Goal: Task Accomplishment & Management: Manage account settings

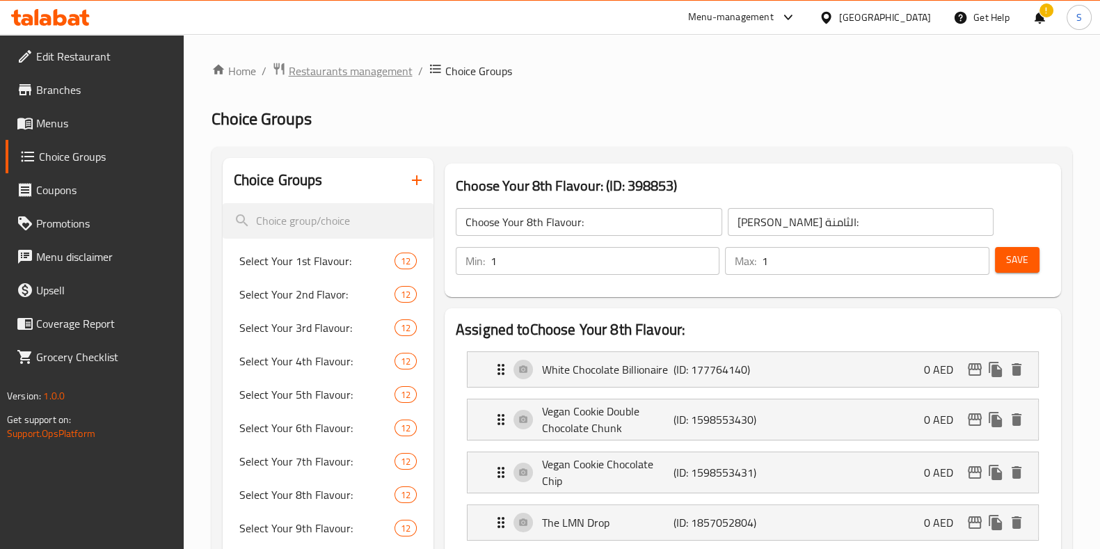
click at [330, 63] on span "Restaurants management" at bounding box center [351, 71] width 124 height 17
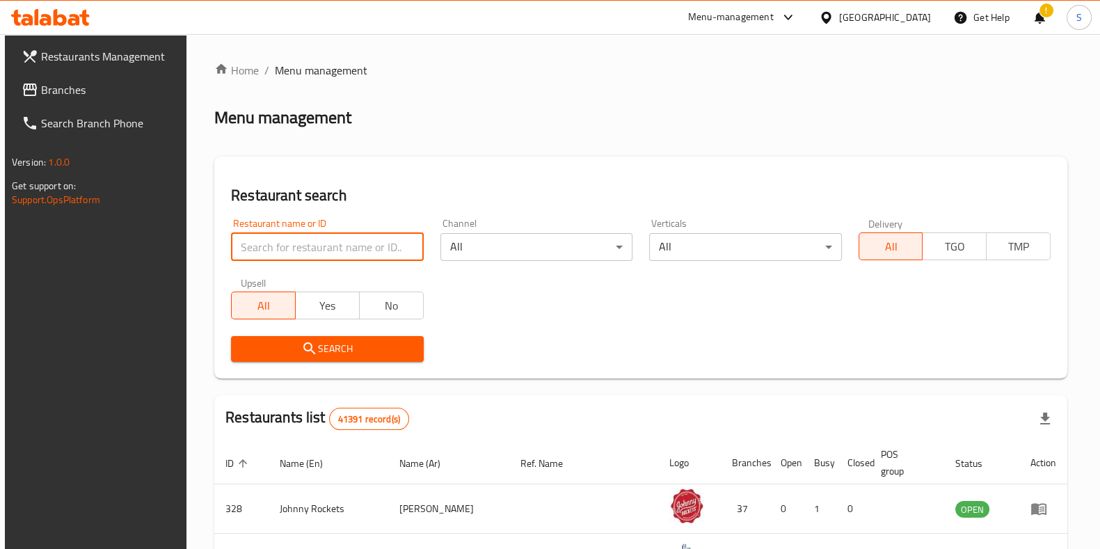
click at [319, 252] on input "search" at bounding box center [327, 247] width 192 height 28
type input "hidden bunz"
click button "Search" at bounding box center [327, 349] width 192 height 26
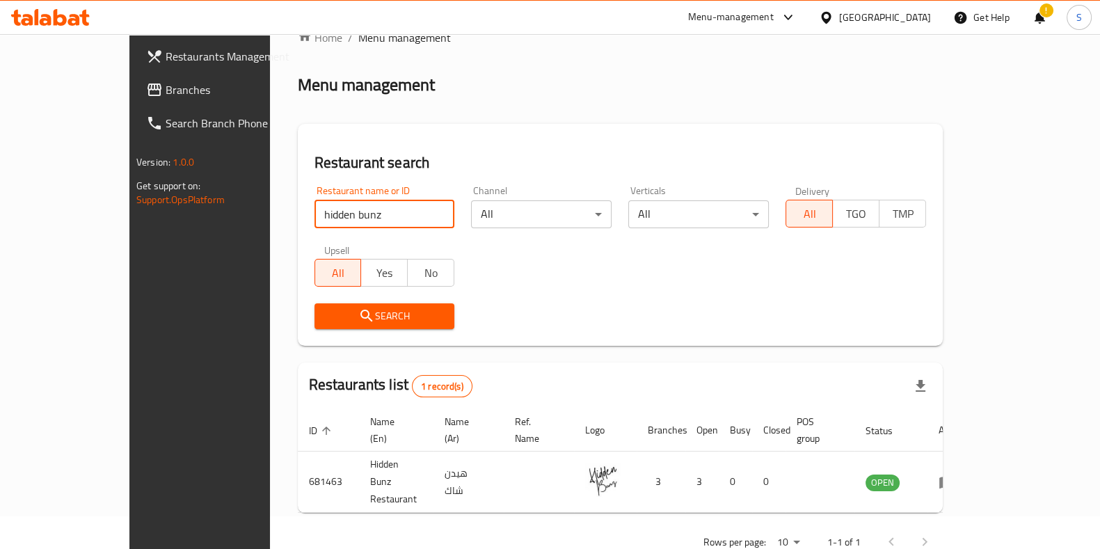
scroll to position [34, 0]
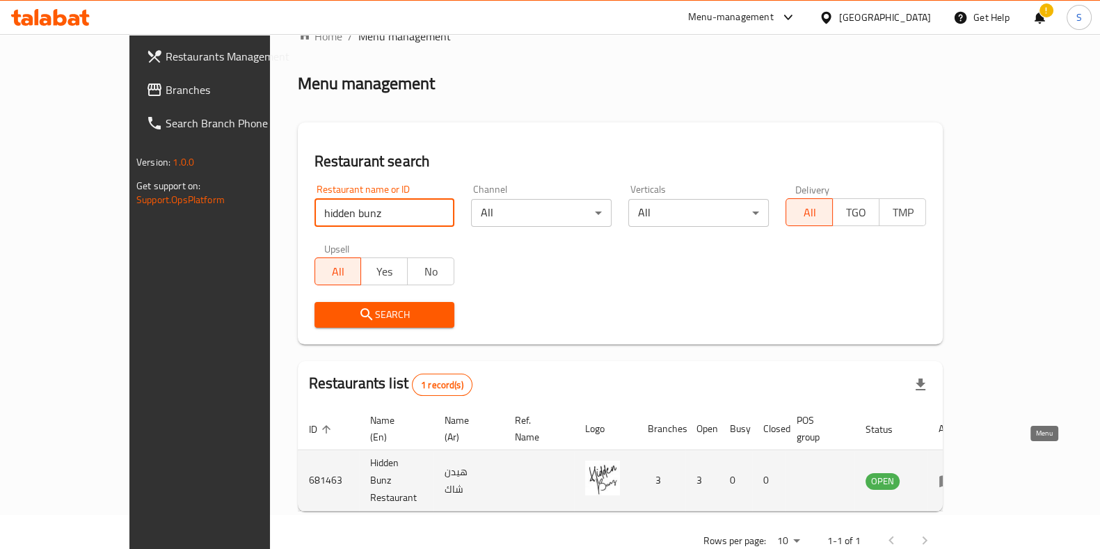
click at [955, 472] on icon "enhanced table" at bounding box center [946, 480] width 17 height 17
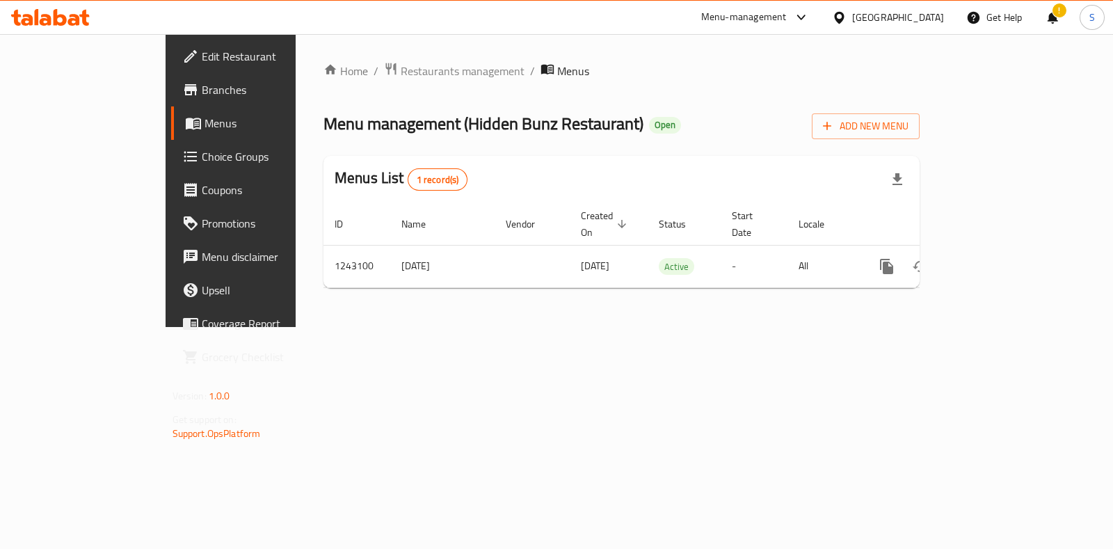
click at [171, 176] on link "Coupons" at bounding box center [261, 189] width 180 height 33
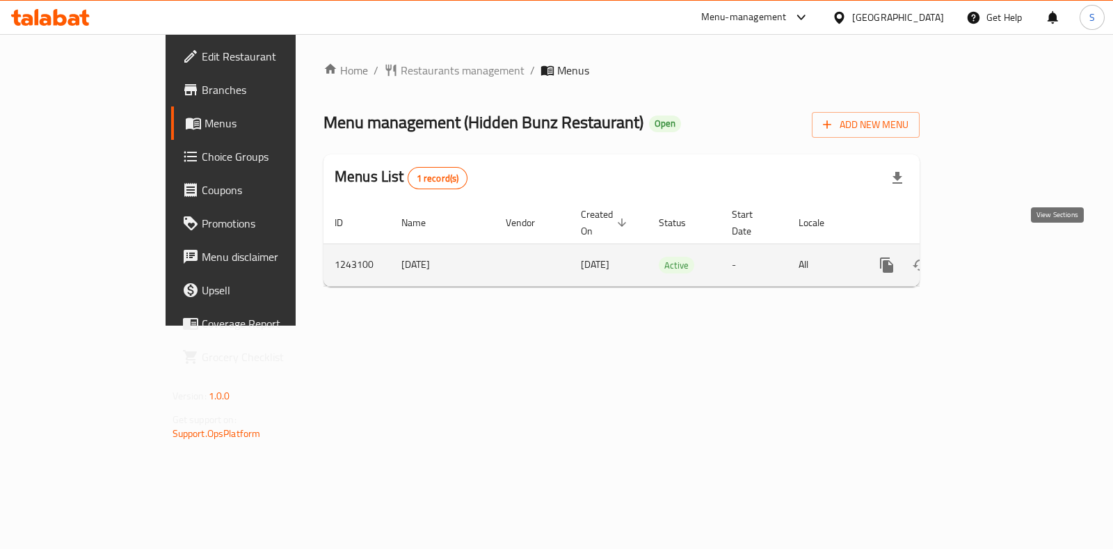
click at [993, 259] on icon "enhanced table" at bounding box center [987, 265] width 13 height 13
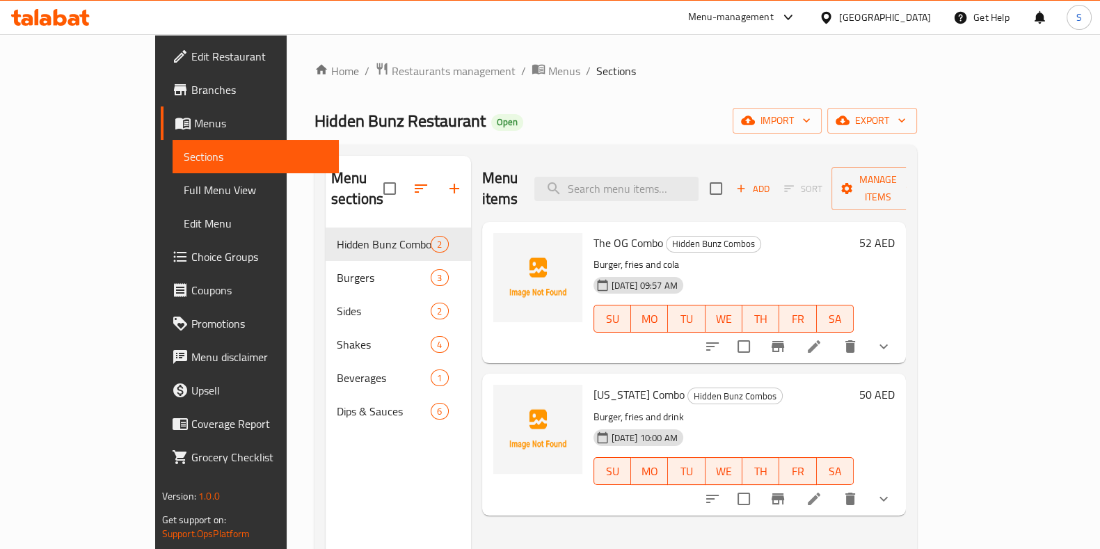
click at [191, 250] on span "Choice Groups" at bounding box center [259, 256] width 136 height 17
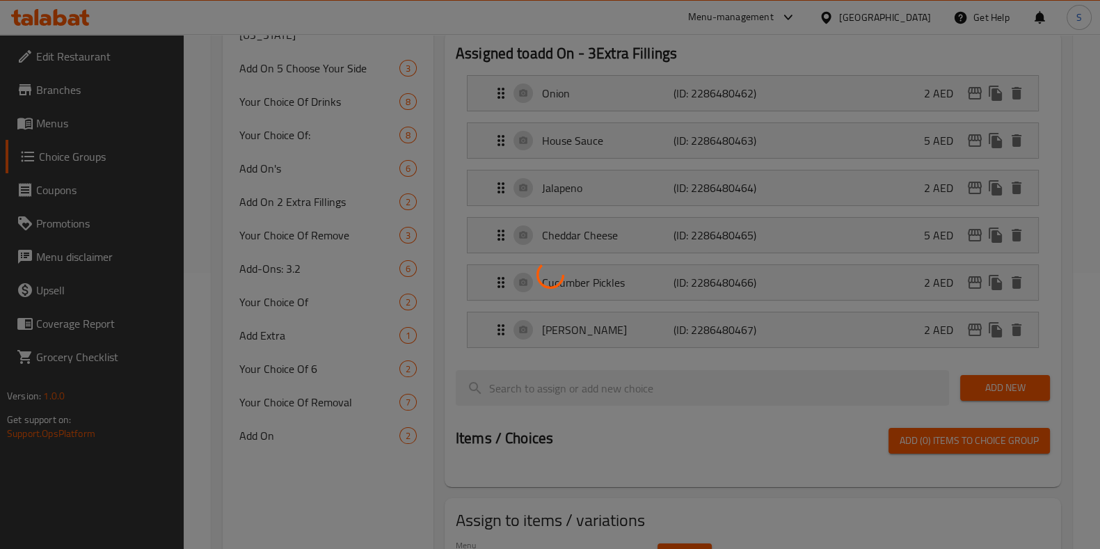
scroll to position [275, 0]
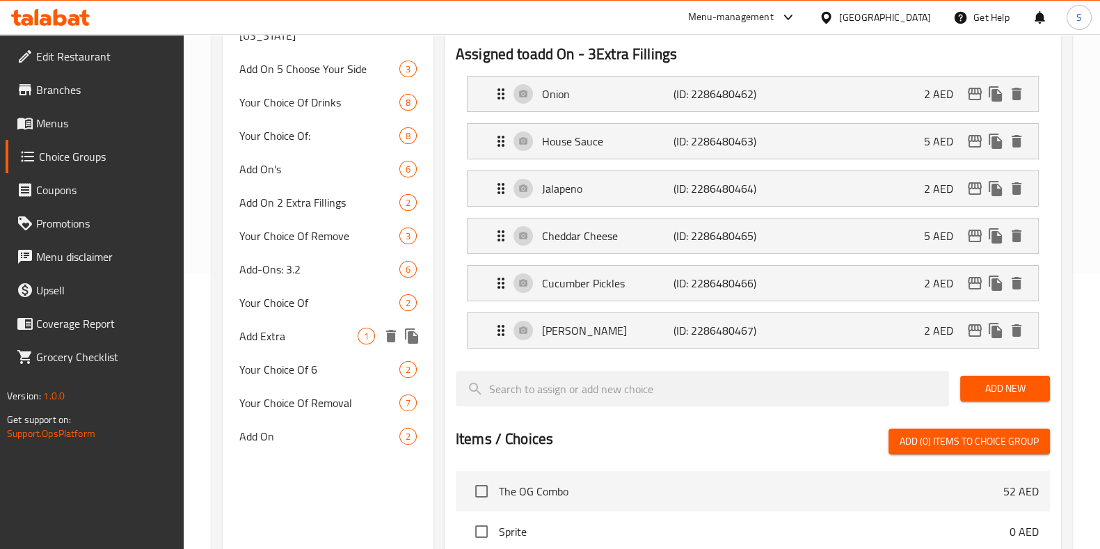
click at [304, 331] on span "Add Extra" at bounding box center [298, 336] width 118 height 17
type input "Add Extra"
type input "اضف إضافي"
type input "1"
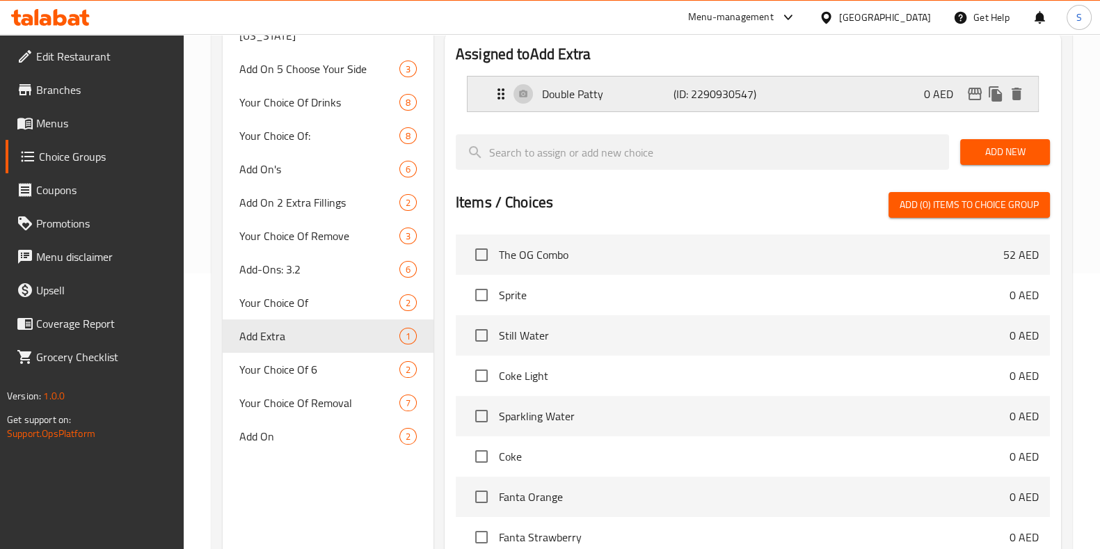
click at [922, 90] on div "Double [PERSON_NAME] (ID: 2290930547) 0 AED" at bounding box center [756, 94] width 529 height 35
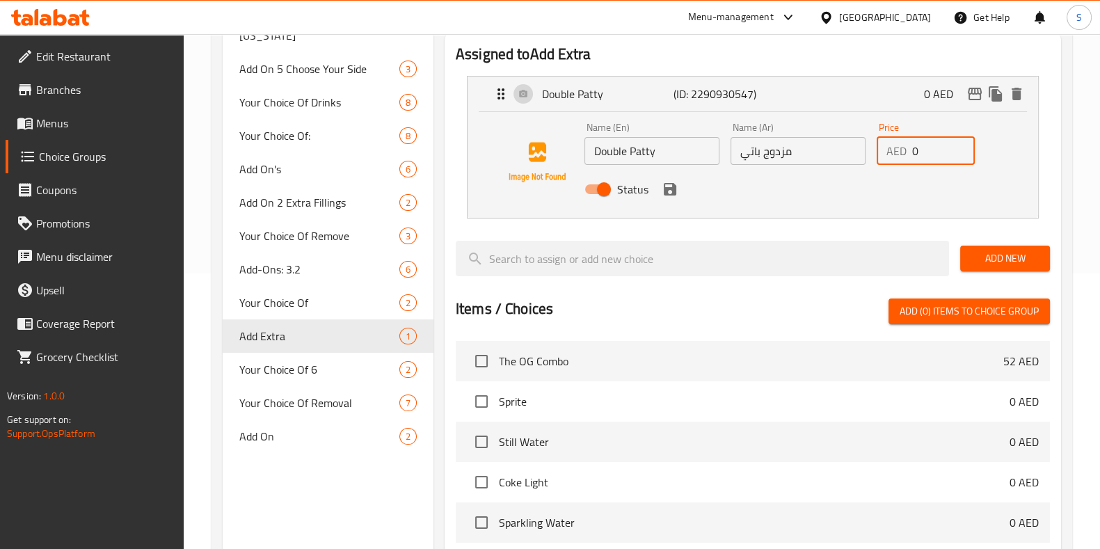
drag, startPoint x: 931, startPoint y: 152, endPoint x: 900, endPoint y: 153, distance: 31.3
click at [900, 153] on div "AED 0 Price" at bounding box center [925, 151] width 99 height 28
click at [669, 196] on icon "save" at bounding box center [669, 189] width 17 height 17
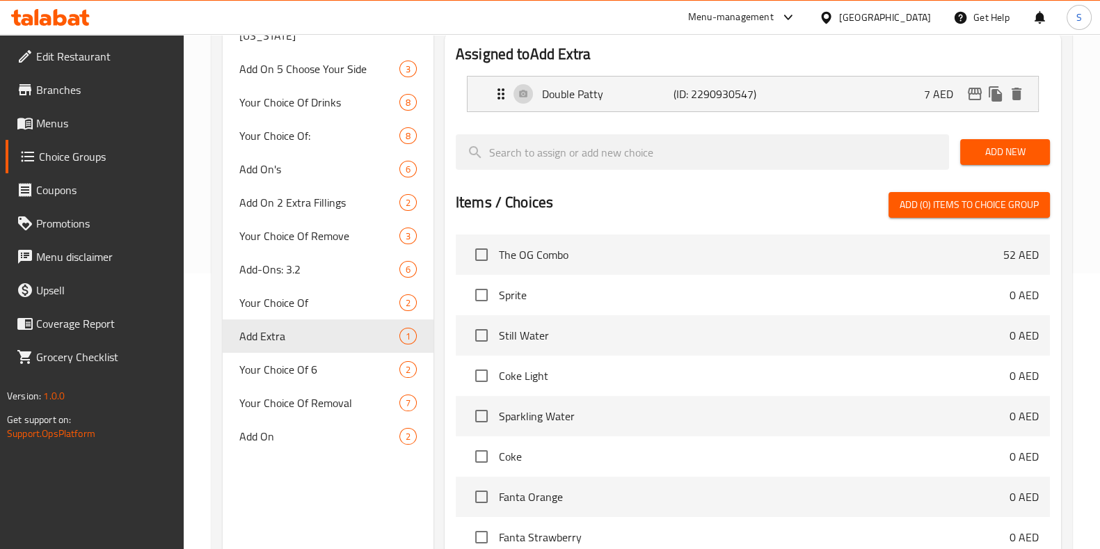
type input "7"
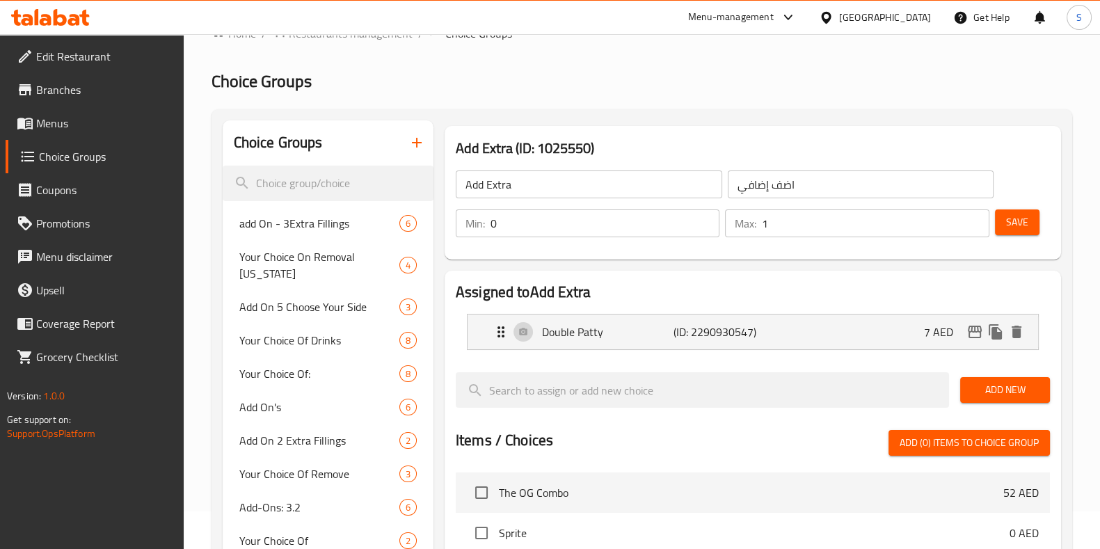
click at [1013, 220] on span "Save" at bounding box center [1017, 222] width 22 height 17
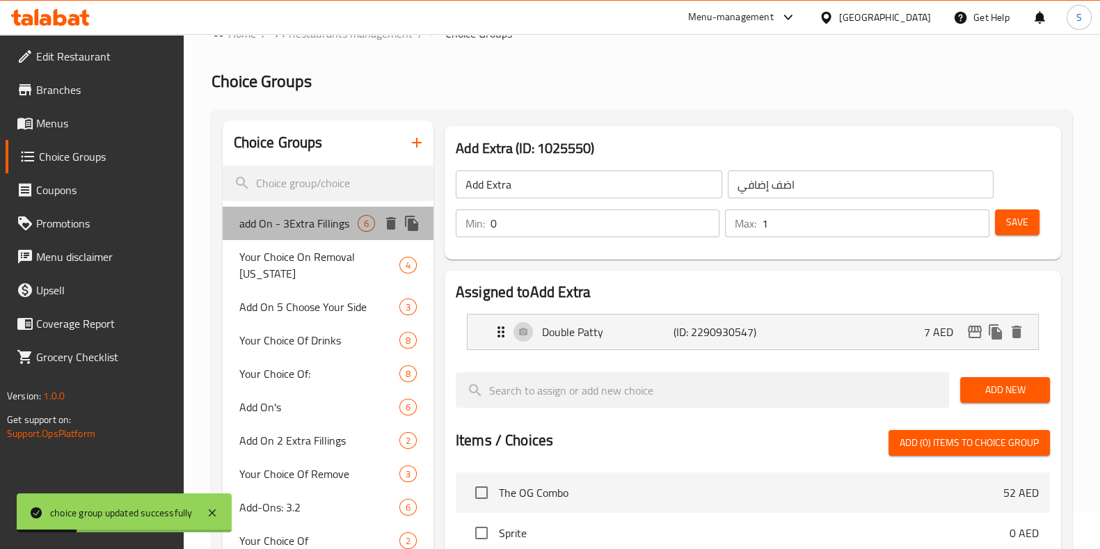
click at [330, 236] on div "add On - 3Extra Fillings 6" at bounding box center [328, 223] width 211 height 33
type input "add On - 3Extra Fillings"
type input "معدل 3 حشوات إضافية"
type input "6"
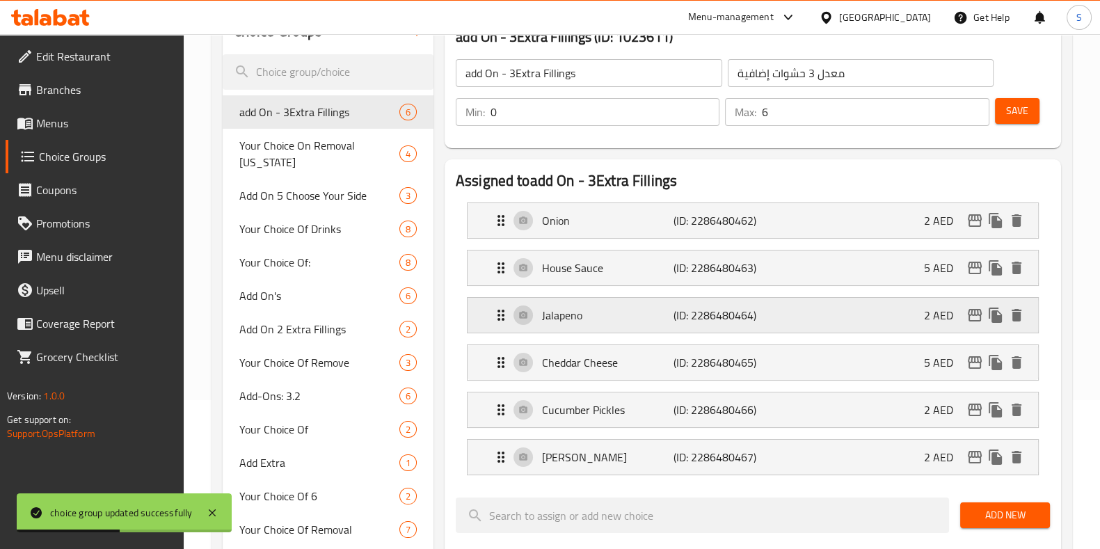
scroll to position [157, 0]
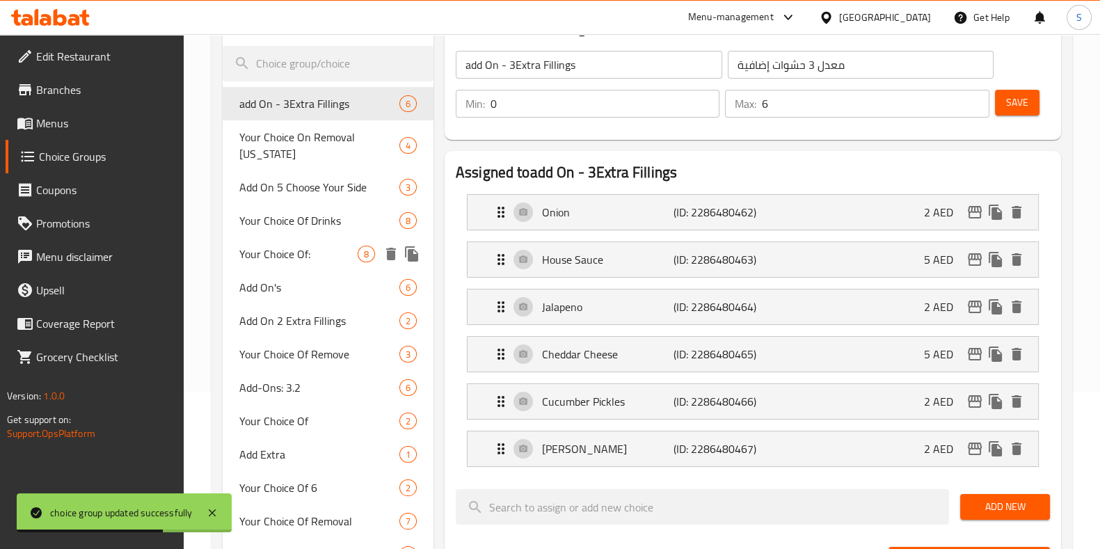
click at [301, 259] on span "Your Choice Of:" at bounding box center [298, 254] width 118 height 17
type input "Your Choice Of:"
type input "إختيارك من:"
type input "1"
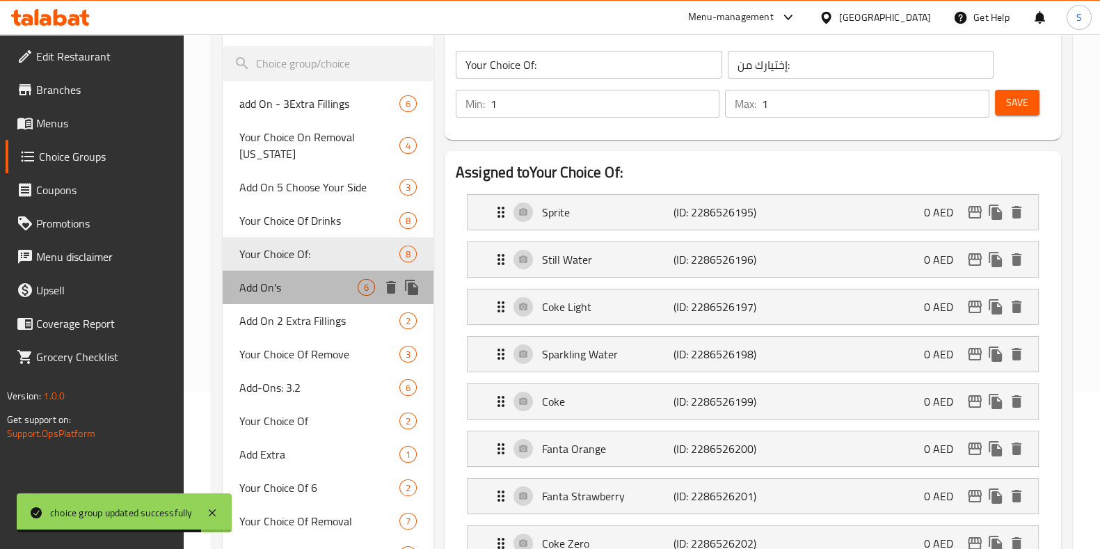
click at [297, 302] on div "Add On's 6" at bounding box center [328, 287] width 211 height 33
type input "Add On's"
type input "الإضافات"
type input "0"
type input "6"
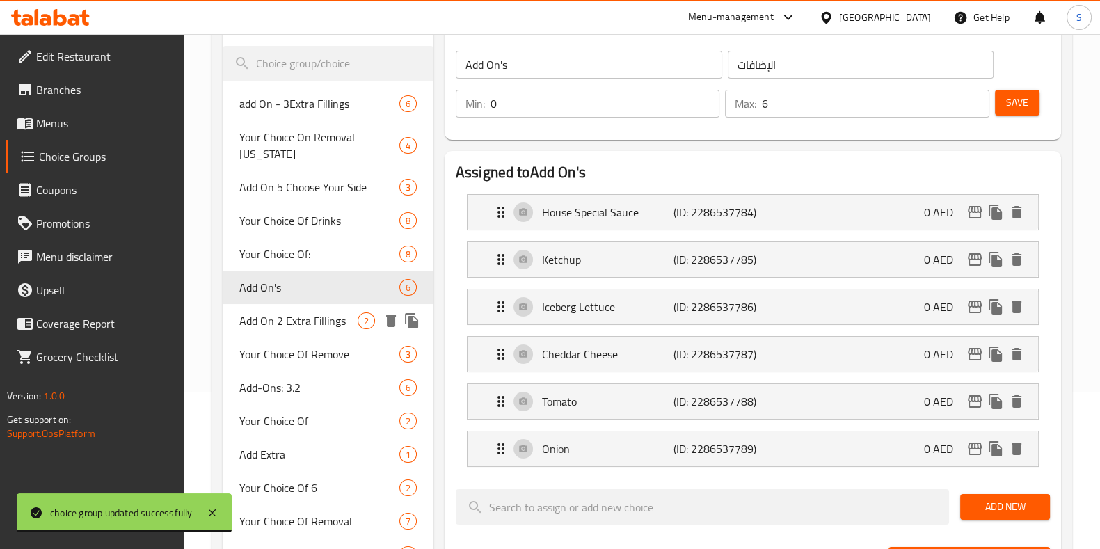
click at [297, 321] on span "Add On 2 Extra Fillings" at bounding box center [298, 320] width 118 height 17
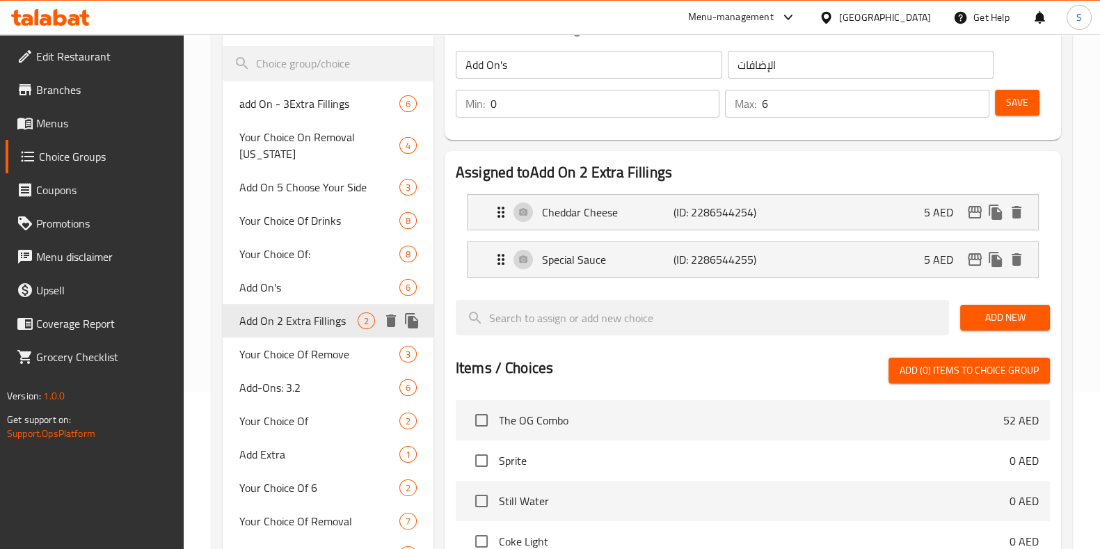
type input "Add On 2 Extra Fillings"
type input "اختيارك من 2 حشوات إضافية"
type input "1"
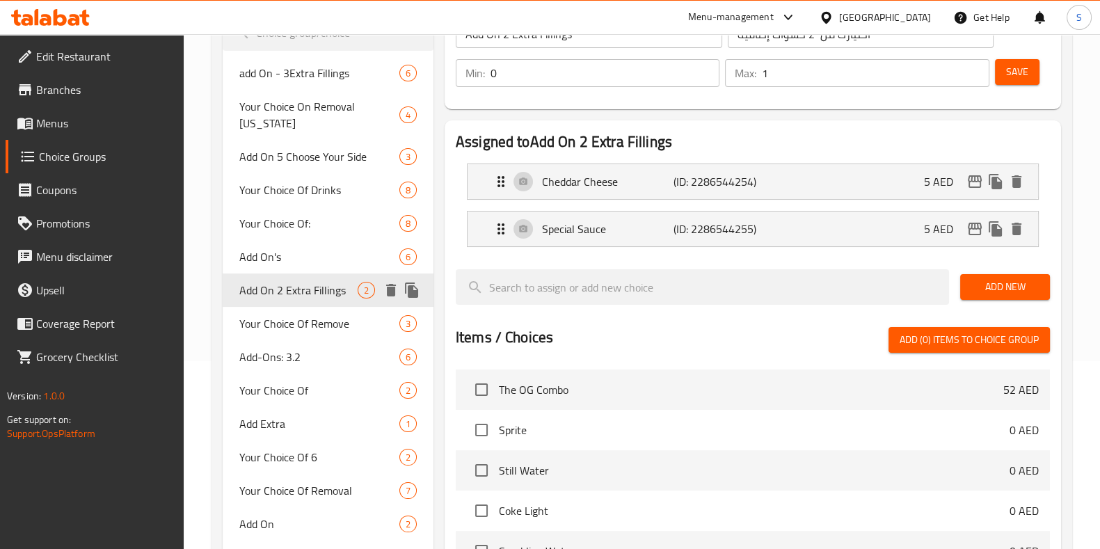
scroll to position [188, 0]
click at [297, 321] on span "Your Choice Of Remove" at bounding box center [298, 322] width 118 height 17
type input "Your Choice Of Remove"
type input "اختيارك للإزالة"
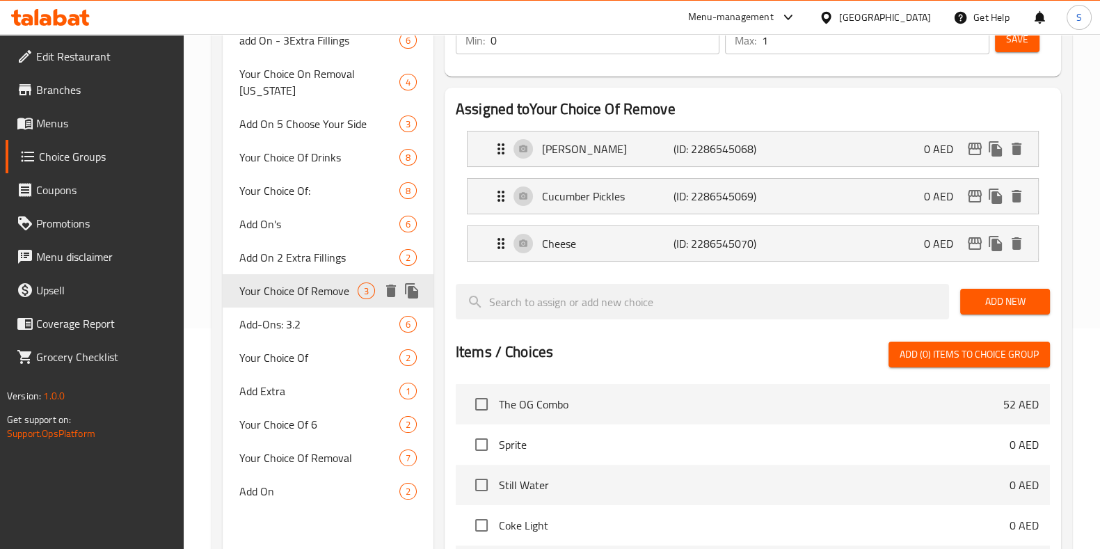
scroll to position [222, 0]
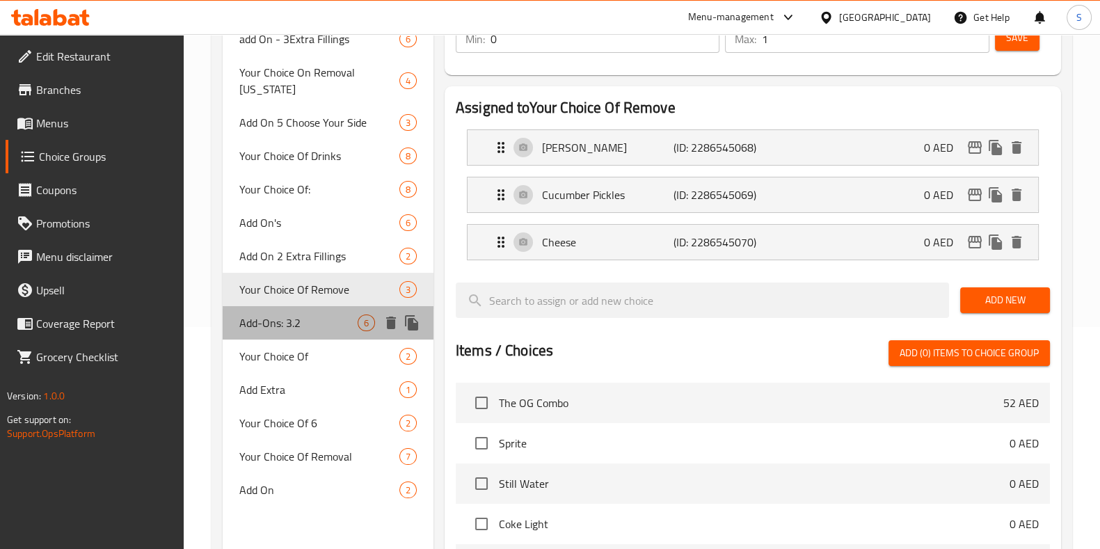
click at [297, 321] on span "Add-Ons: 3.2" at bounding box center [298, 322] width 118 height 17
type input "Add-Ons: 3.2"
type input "الإضافات: 3.2"
type input "1"
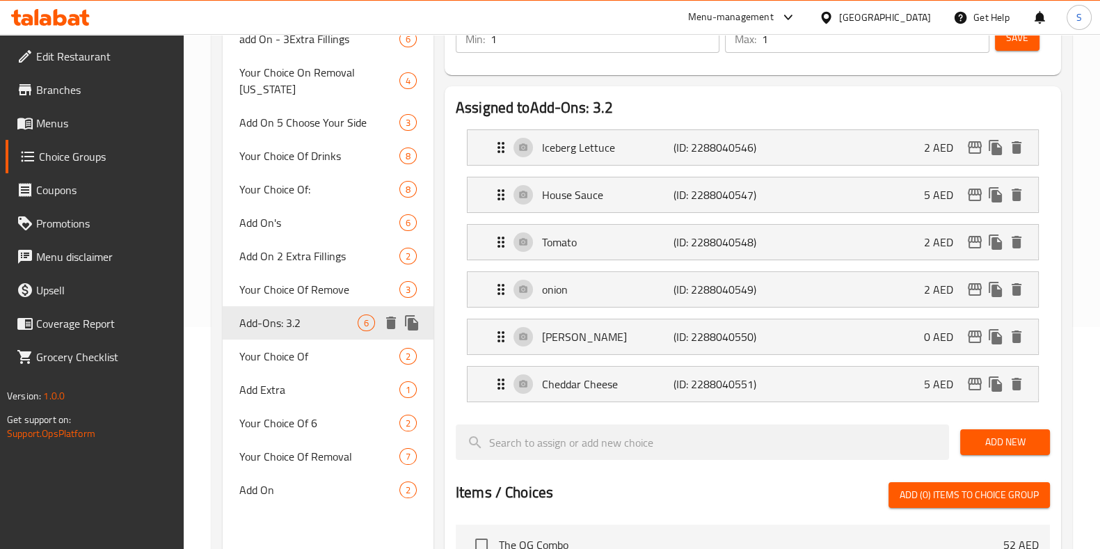
scroll to position [265, 0]
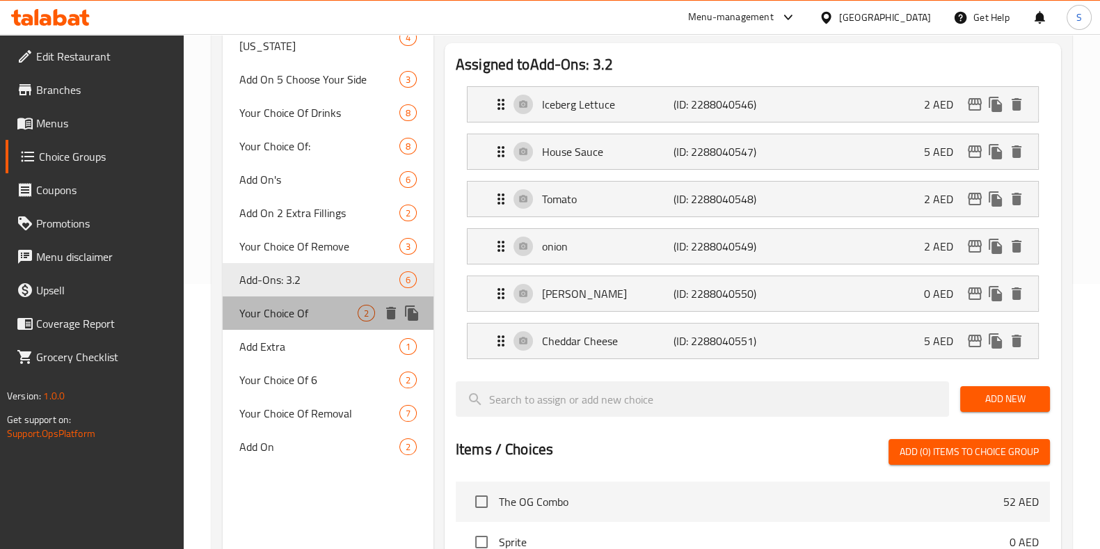
click at [297, 321] on span "Your Choice Of" at bounding box center [298, 313] width 118 height 17
type input "Your Choice Of"
type input "إختيارك من"
type input "0"
type input "2"
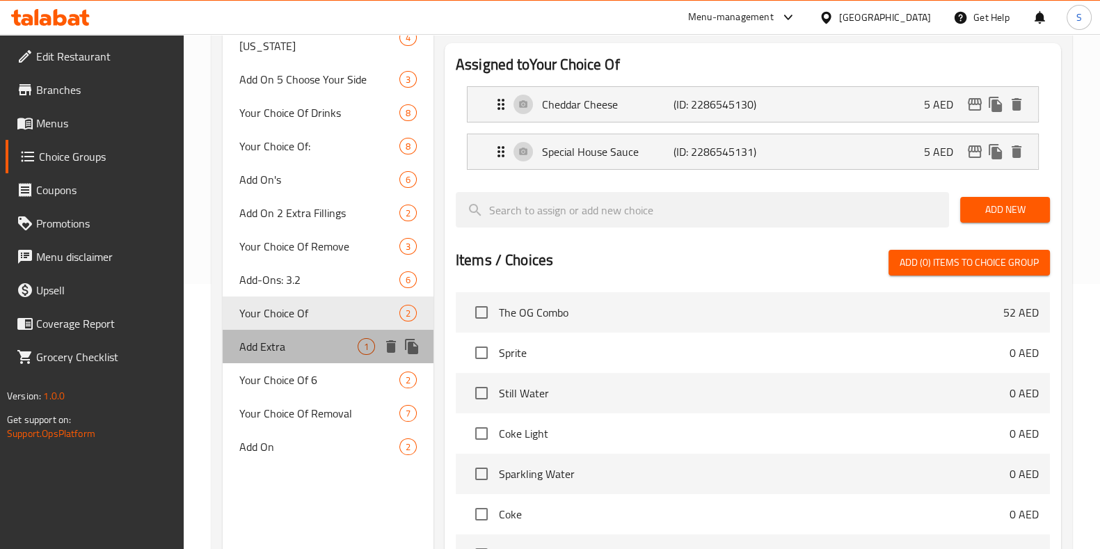
click at [300, 338] on span "Add Extra" at bounding box center [298, 346] width 118 height 17
type input "Add Extra"
type input "اضف إضافي"
type input "1"
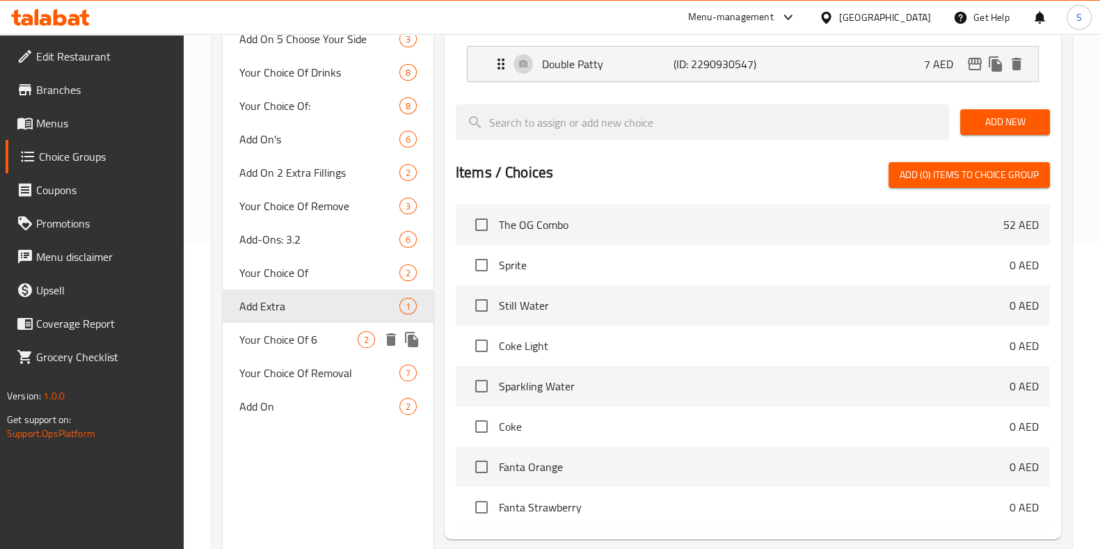
scroll to position [307, 0]
click at [300, 337] on span "Your Choice Of 6" at bounding box center [298, 338] width 118 height 17
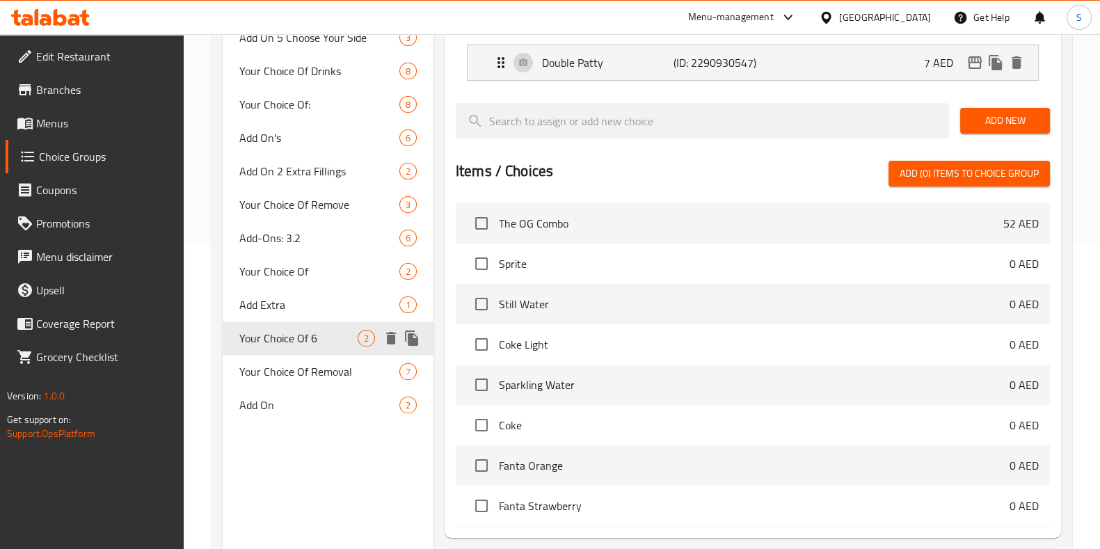
type input "Your Choice Of 6"
type input "اختيارك من 6"
type input "1"
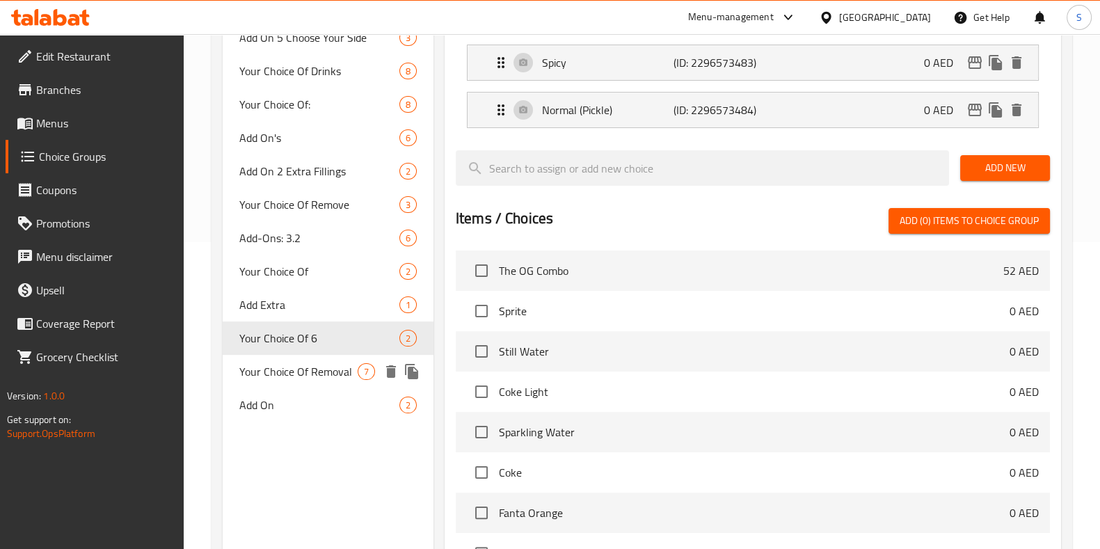
click at [314, 372] on span "Your Choice Of Removal" at bounding box center [298, 371] width 118 height 17
type input "Your Choice Of Removal"
type input "اختيارك من ازالة"
type input "0"
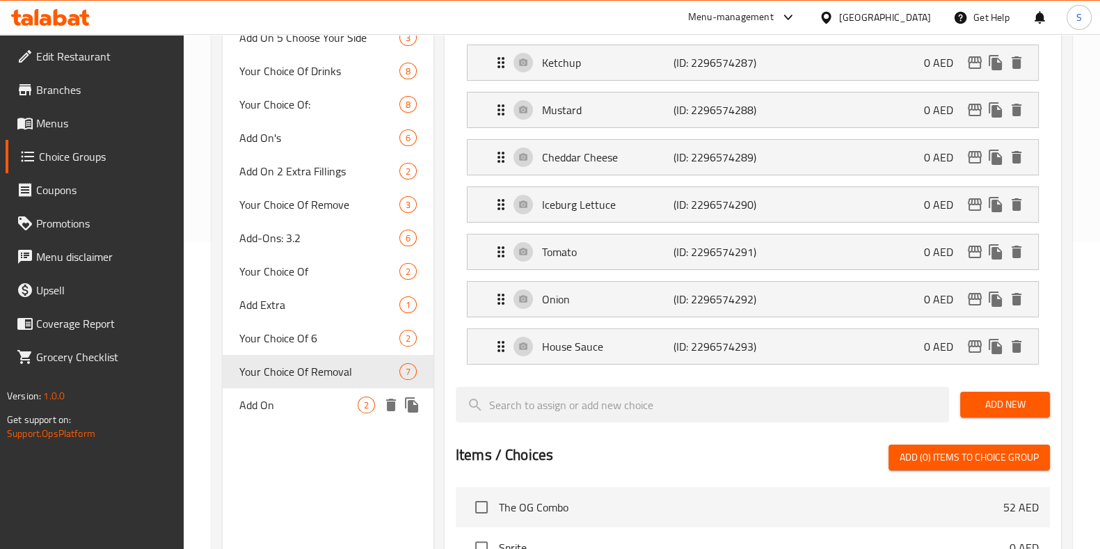
click at [313, 406] on span "Add On" at bounding box center [298, 404] width 118 height 17
type input "Add On"
type input "اضافات"
type input "2"
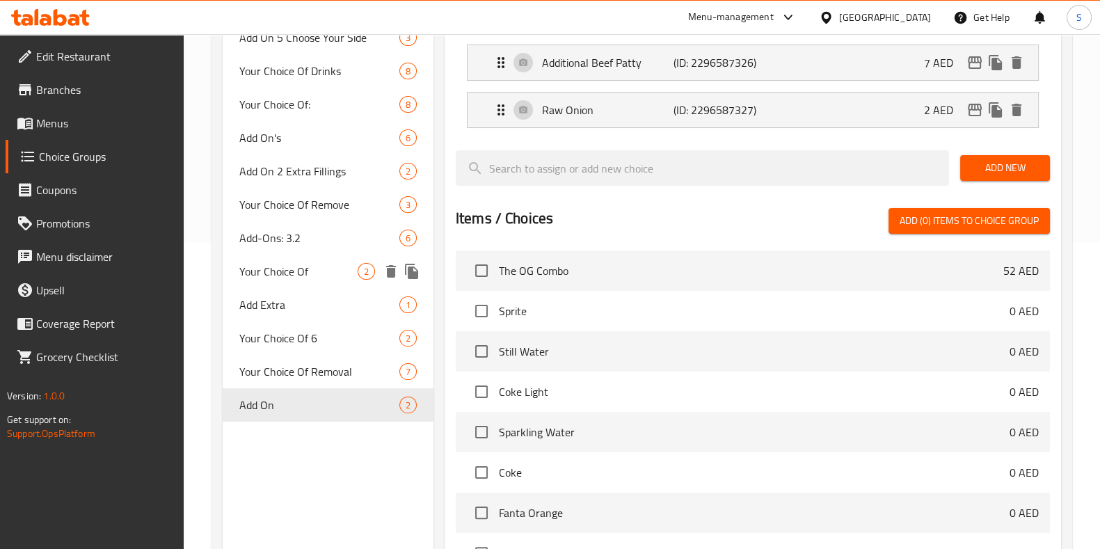
scroll to position [171, 0]
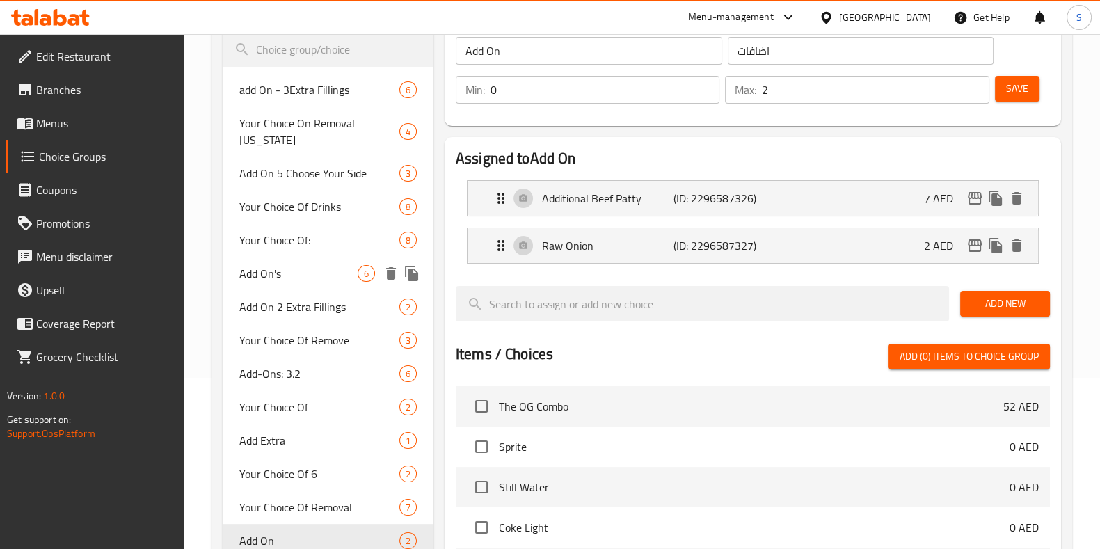
click at [323, 260] on div "Add On's 6" at bounding box center [328, 273] width 211 height 33
type input "Add On's"
type input "الإضافات"
type input "6"
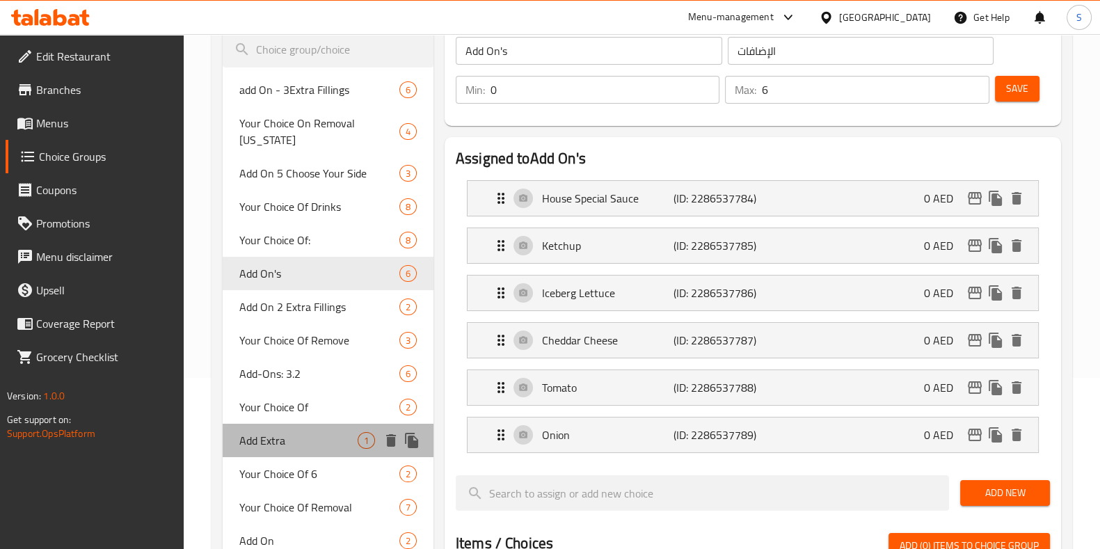
click at [303, 449] on div "Add Extra 1" at bounding box center [328, 440] width 211 height 33
type input "Add Extra"
type input "اضف إضافي"
type input "1"
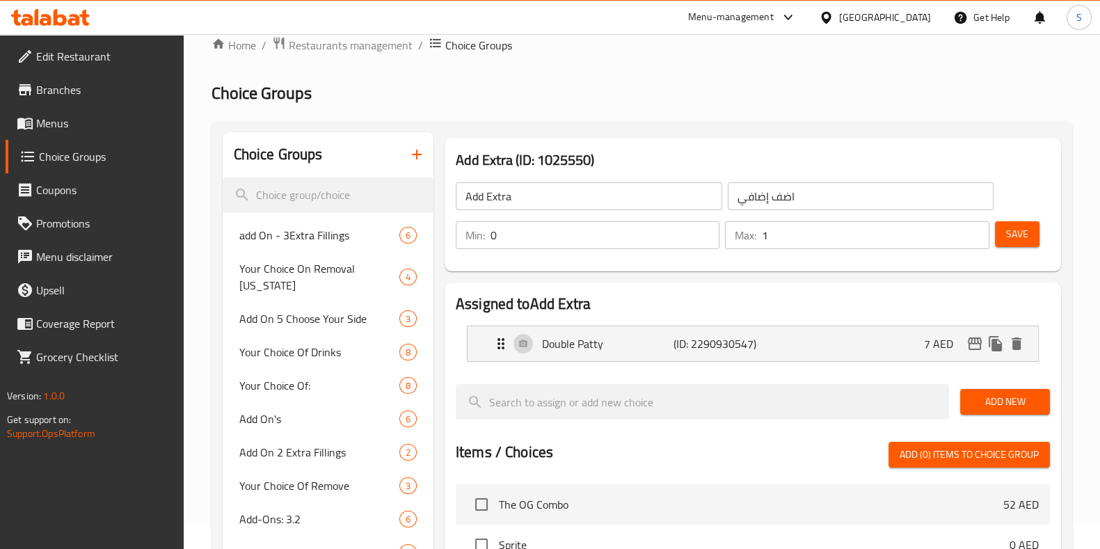
scroll to position [25, 0]
click at [1003, 232] on button "Save" at bounding box center [1017, 235] width 45 height 26
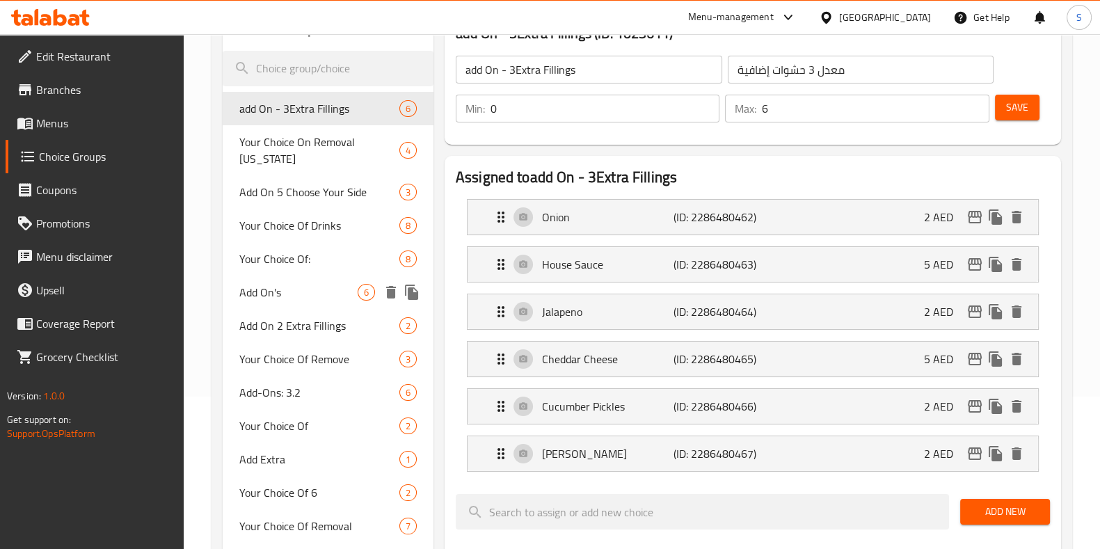
scroll to position [154, 0]
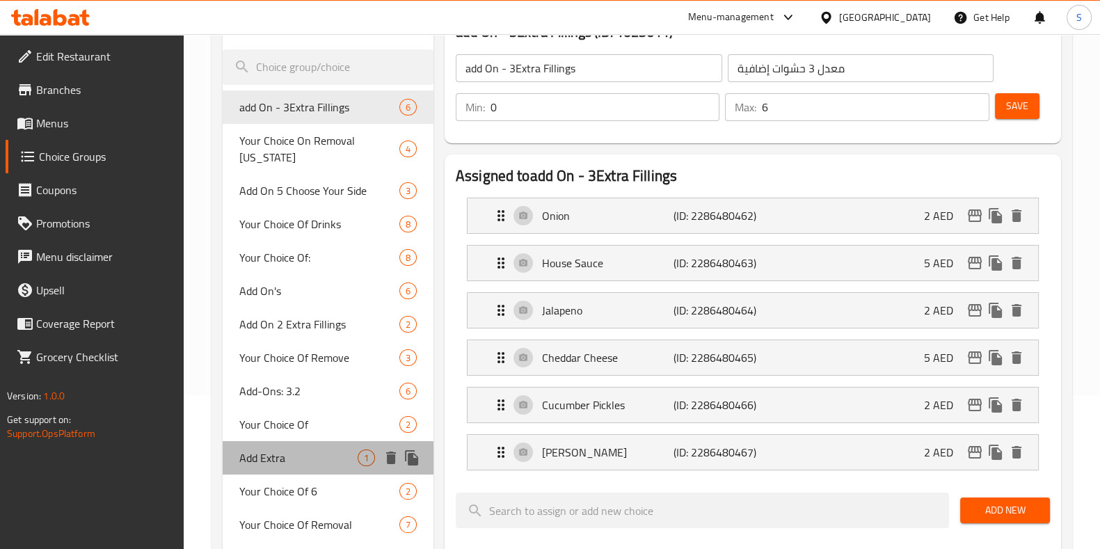
click at [336, 457] on span "Add Extra" at bounding box center [298, 457] width 118 height 17
type input "Add Extra"
type input "اضف إضافي"
type input "1"
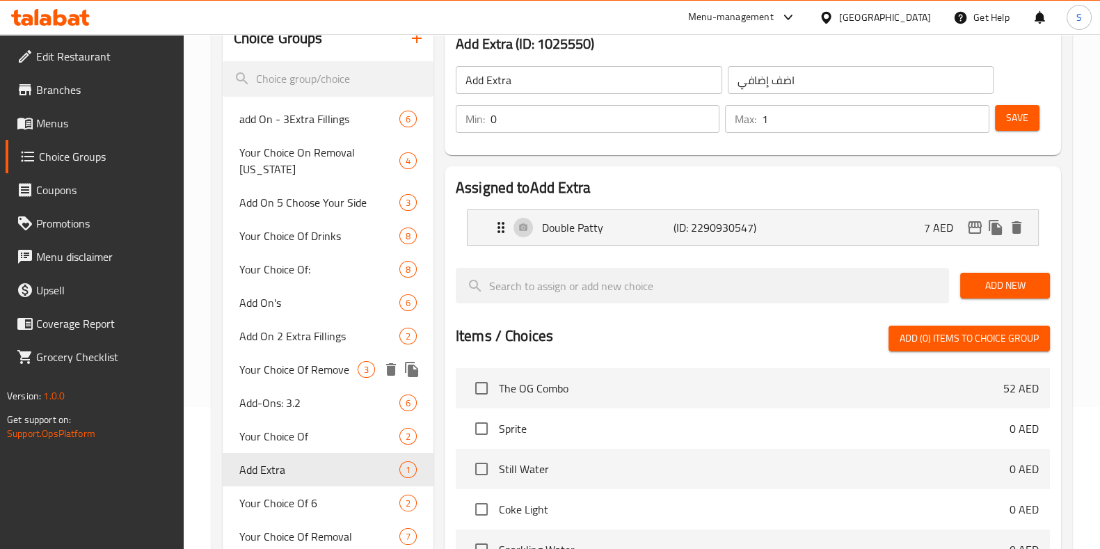
scroll to position [142, 0]
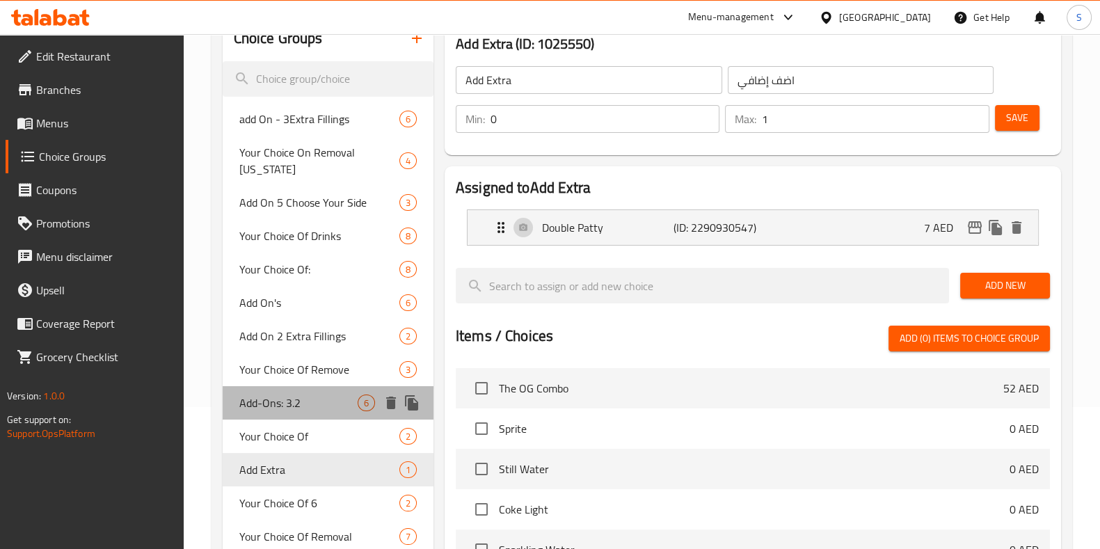
click at [320, 395] on span "Add-Ons: 3.2" at bounding box center [298, 402] width 118 height 17
type input "Add-Ons: 3.2"
type input "الإضافات: 3.2"
type input "1"
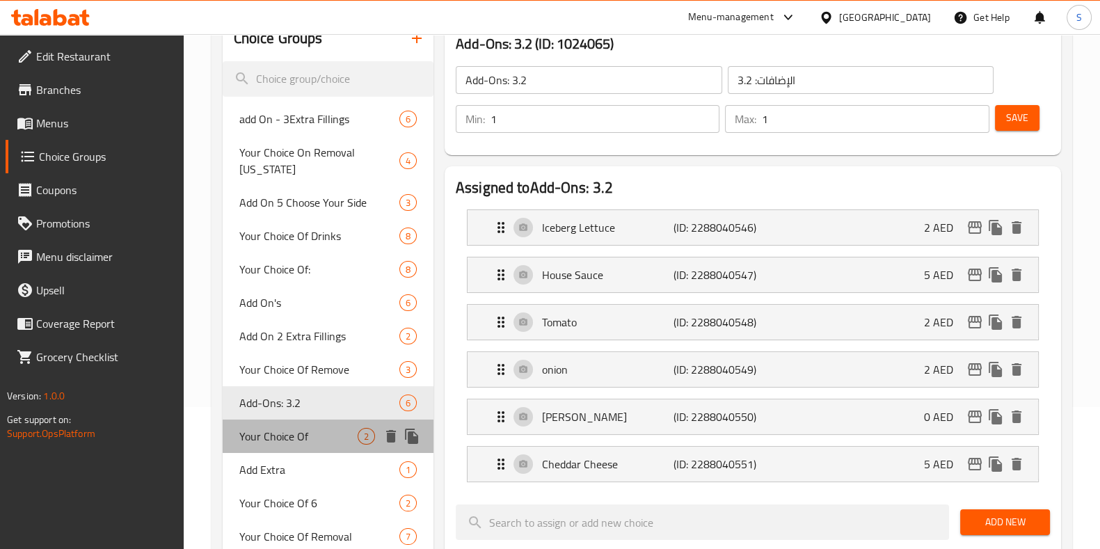
click at [321, 428] on span "Your Choice Of" at bounding box center [298, 436] width 118 height 17
type input "Your Choice Of"
type input "إختيارك من"
type input "0"
type input "2"
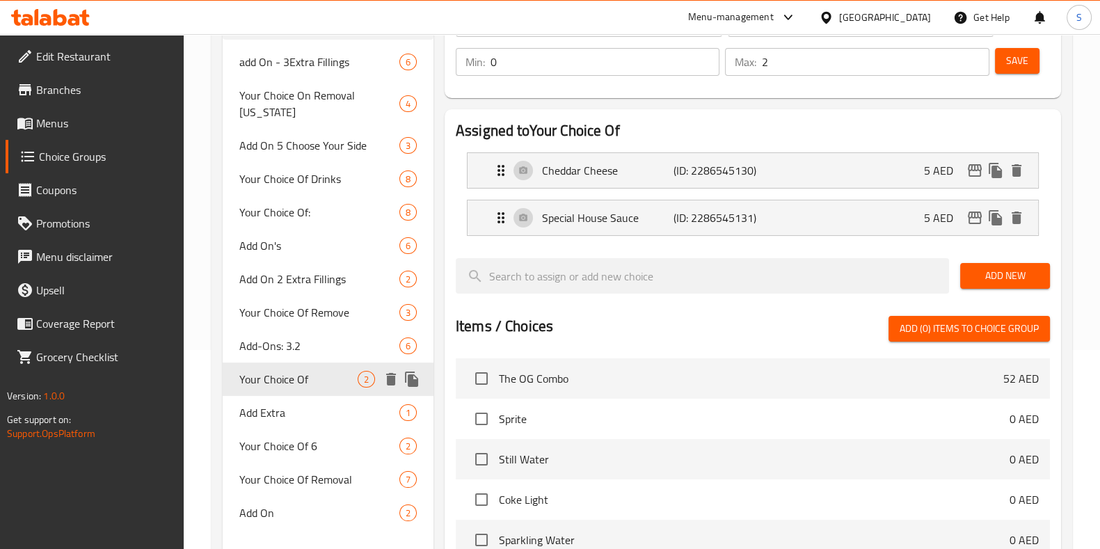
scroll to position [200, 0]
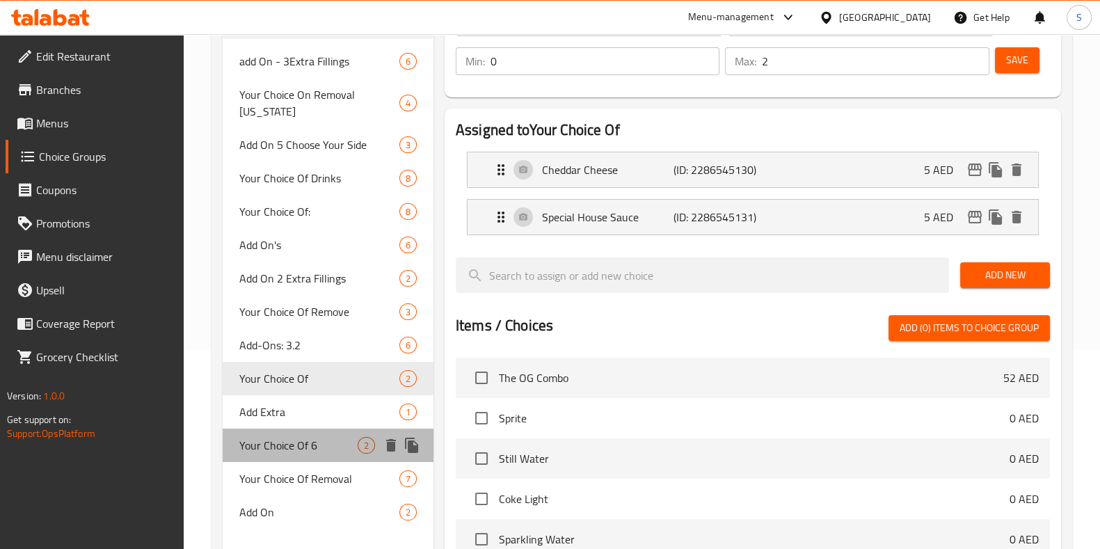
click at [320, 438] on span "Your Choice Of 6" at bounding box center [298, 445] width 118 height 17
type input "Your Choice Of 6"
type input "اختيارك من 6"
type input "1"
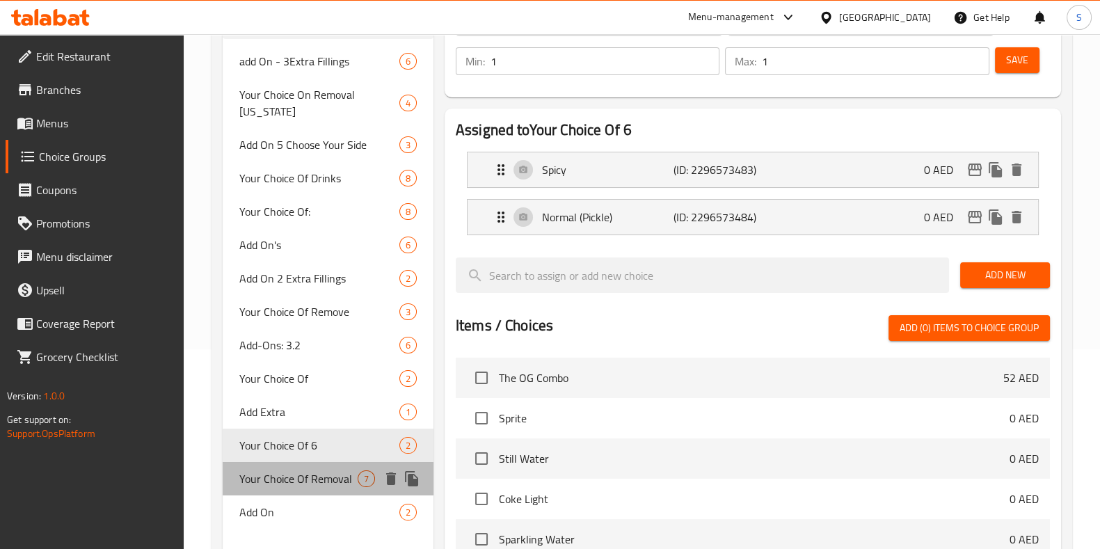
click at [321, 470] on span "Your Choice Of Removal" at bounding box center [298, 478] width 118 height 17
type input "Your Choice Of Removal"
type input "اختيارك من ازالة"
type input "0"
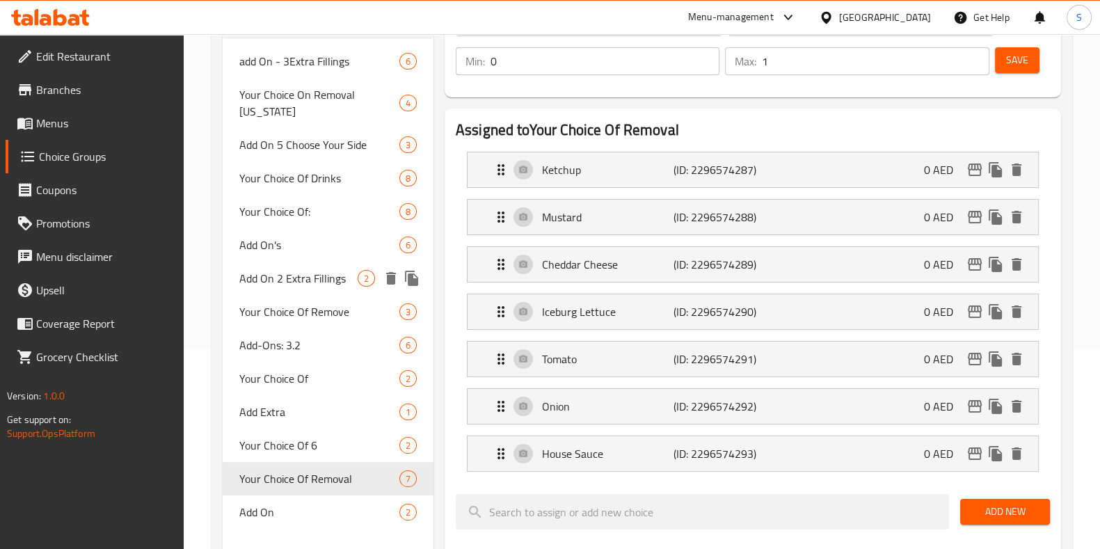
scroll to position [54, 0]
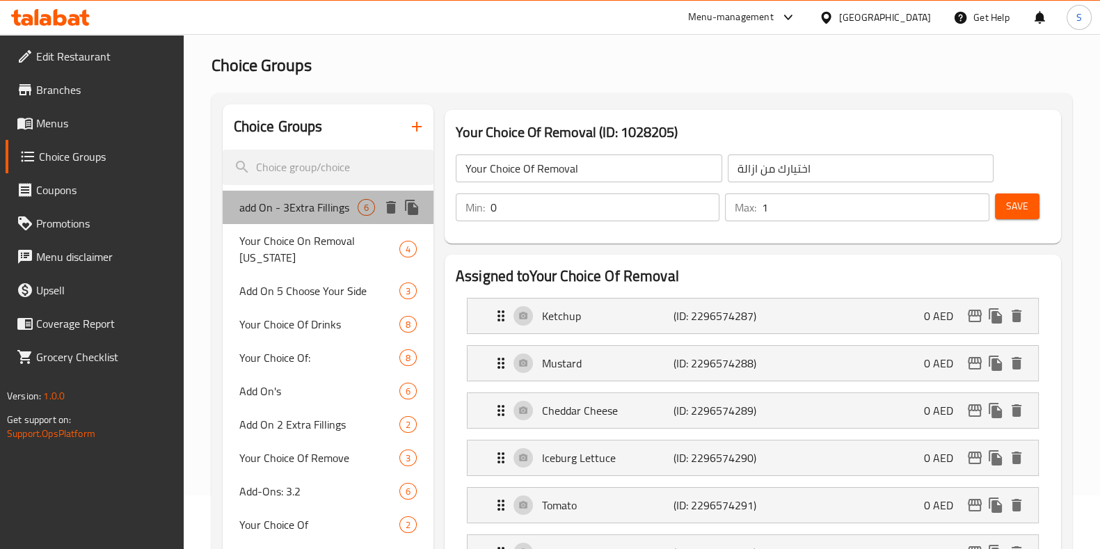
click at [310, 212] on span "add On - 3Extra Fillings" at bounding box center [298, 207] width 118 height 17
type input "add On - 3Extra Fillings"
type input "معدل 3 حشوات إضافية"
type input "6"
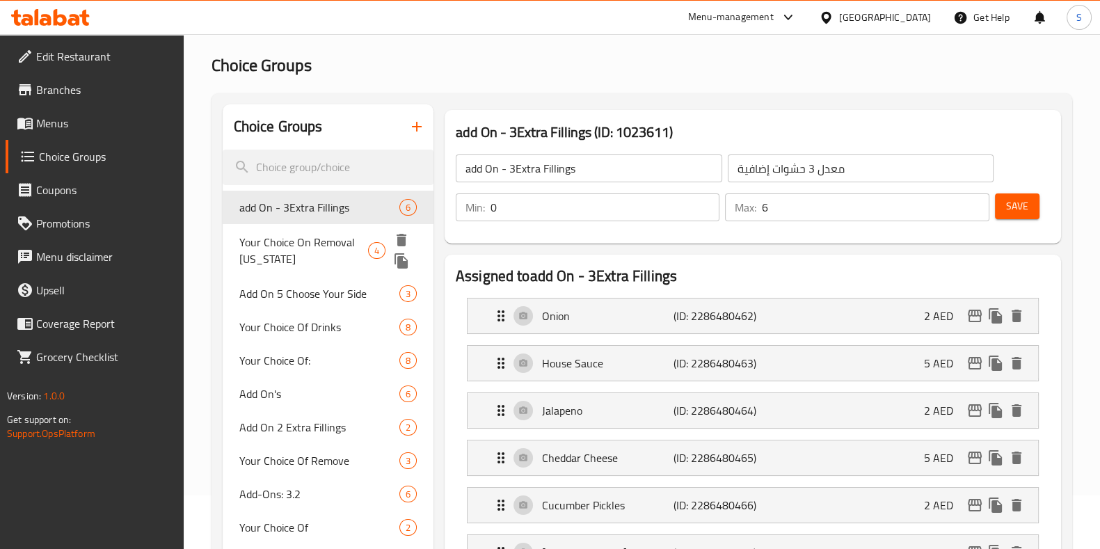
click at [310, 239] on span "Your Choice On Removal [US_STATE]" at bounding box center [303, 250] width 129 height 33
type input "Your Choice On Removal [US_STATE]"
type input "اختيارك علي إزالة اوكلاهوما"
type input "4"
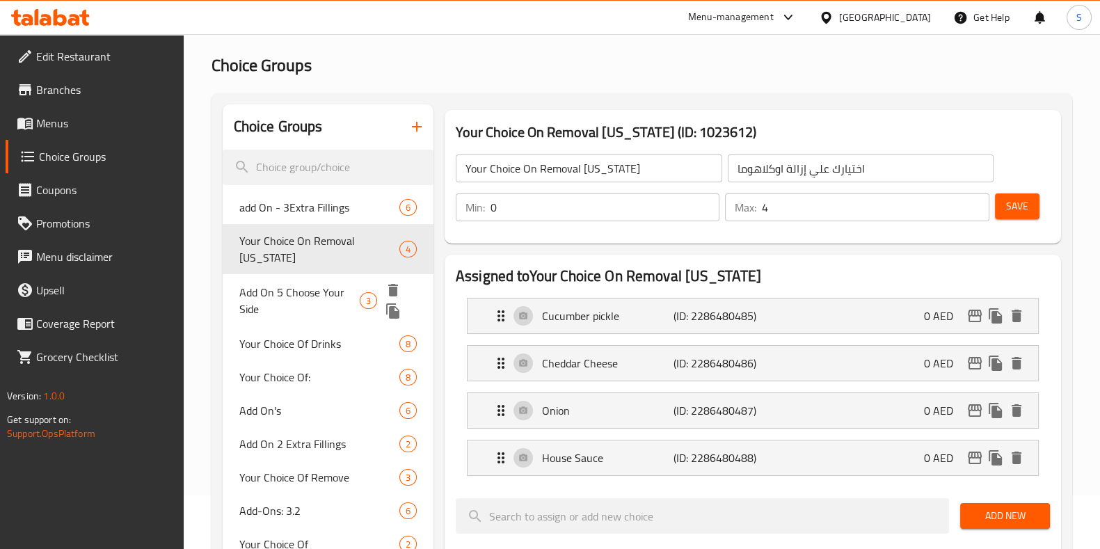
click at [310, 284] on span "Add On 5 Choose Your Side" at bounding box center [299, 300] width 120 height 33
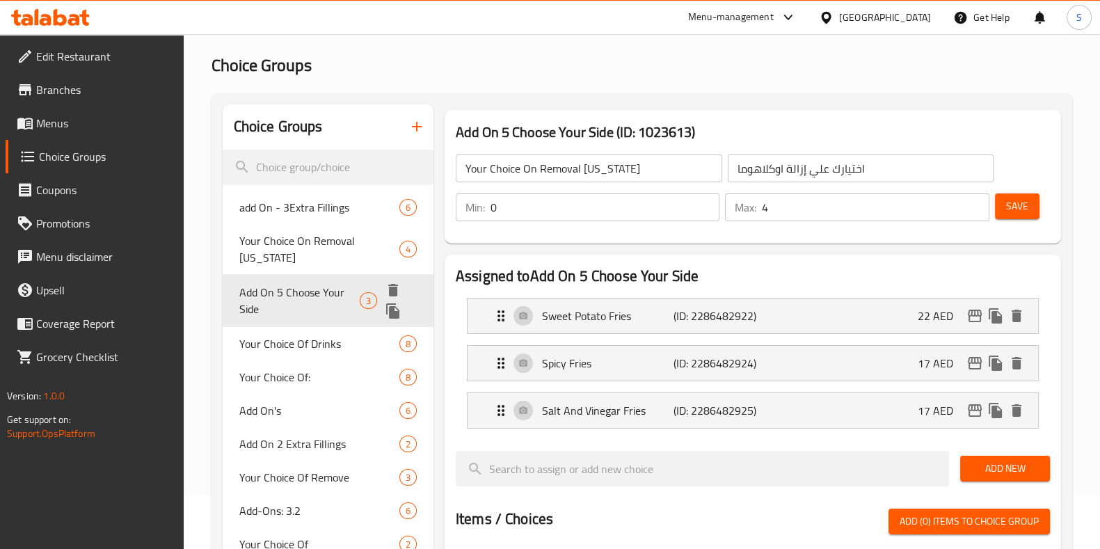
type input "Add On 5 Choose Your Side"
type input "إضافة 5 اختر جانبك"
type input "1"
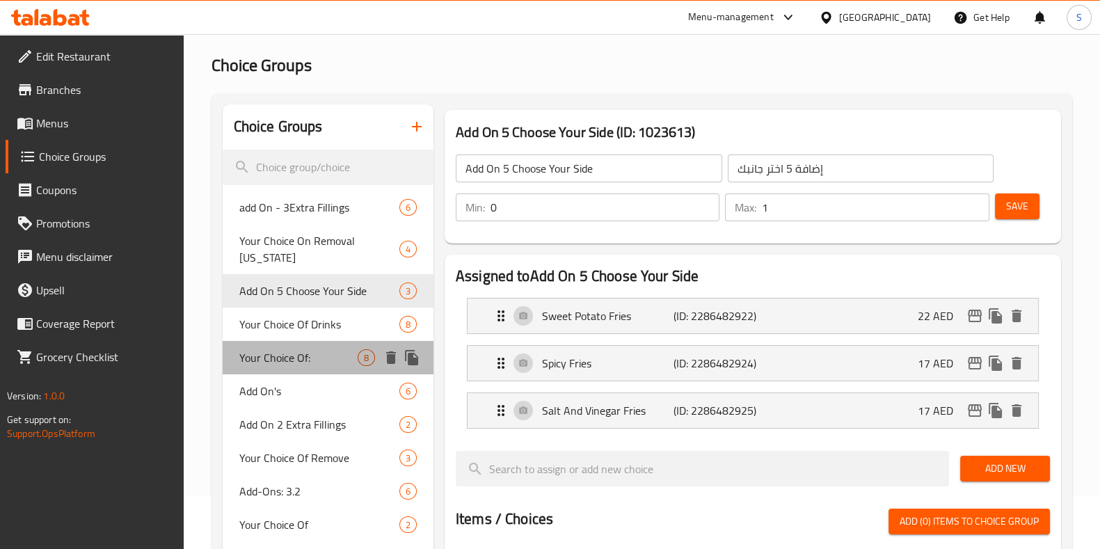
click at [316, 344] on div "Your Choice Of: 8" at bounding box center [328, 357] width 211 height 33
type input "Your Choice Of:"
type input "إختيارك من:"
type input "1"
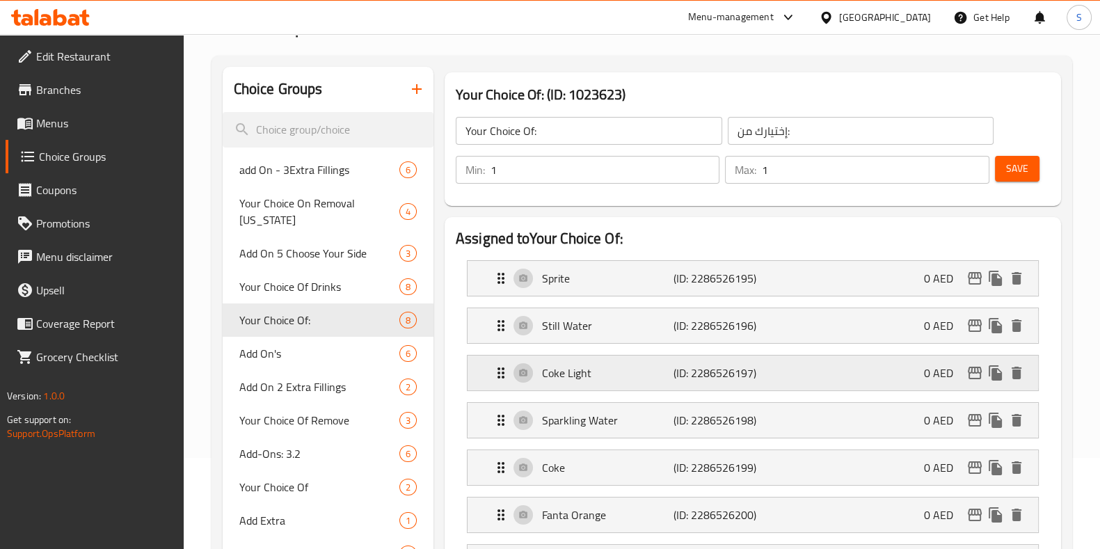
scroll to position [83, 0]
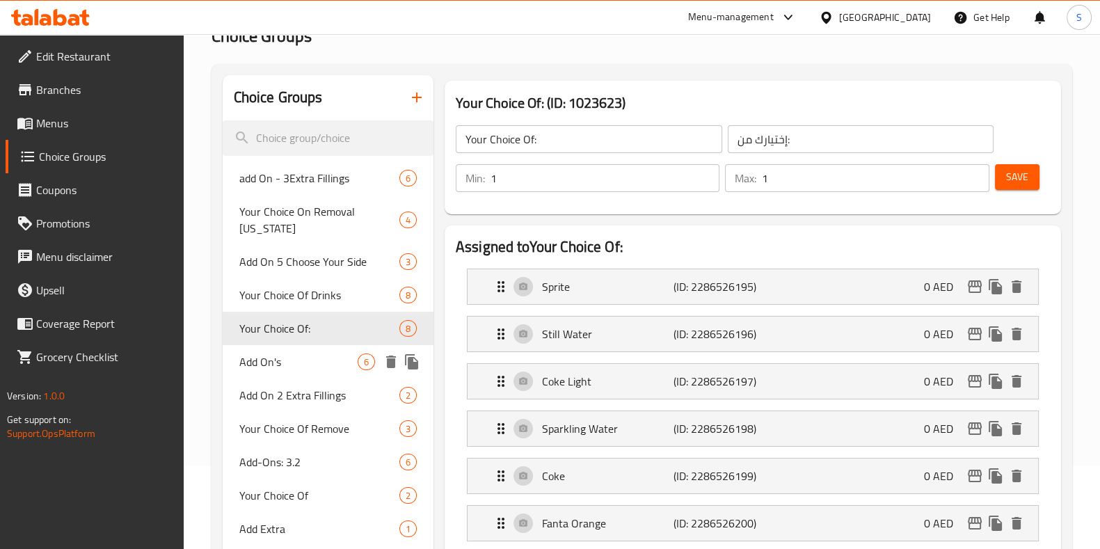
click at [303, 360] on span "Add On's" at bounding box center [298, 361] width 118 height 17
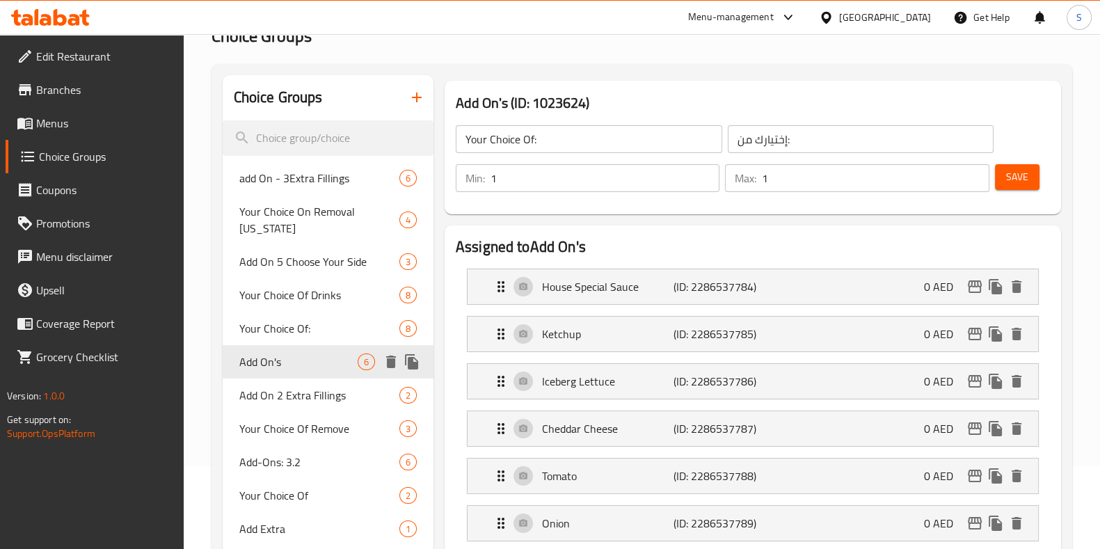
type input "Add On's"
type input "الإضافات"
type input "0"
type input "6"
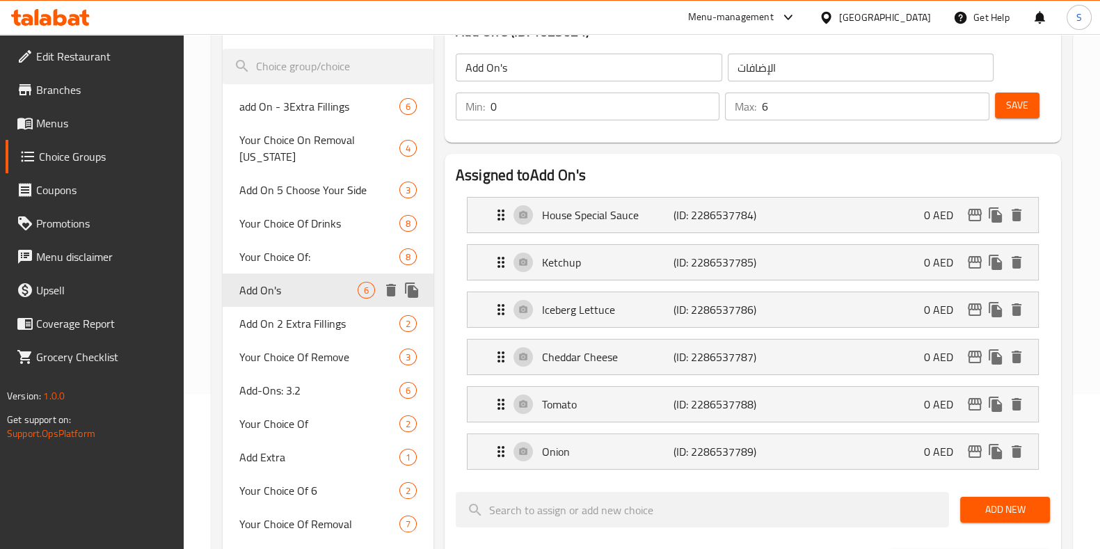
scroll to position [156, 0]
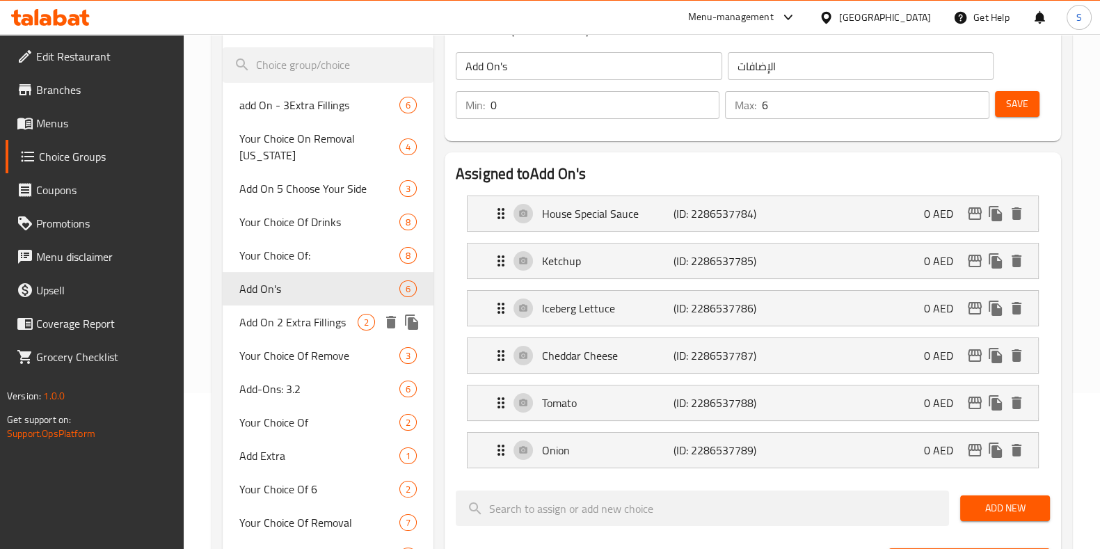
click at [292, 326] on span "Add On 2 Extra Fillings" at bounding box center [298, 322] width 118 height 17
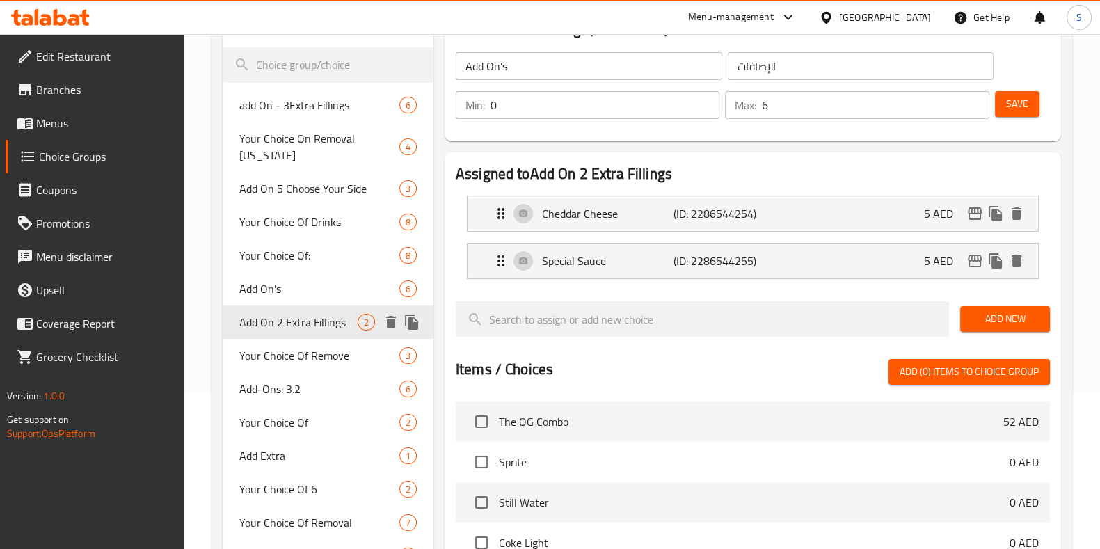
type input "Add On 2 Extra Fillings"
type input "اختيارك من 2 حشوات إضافية"
type input "1"
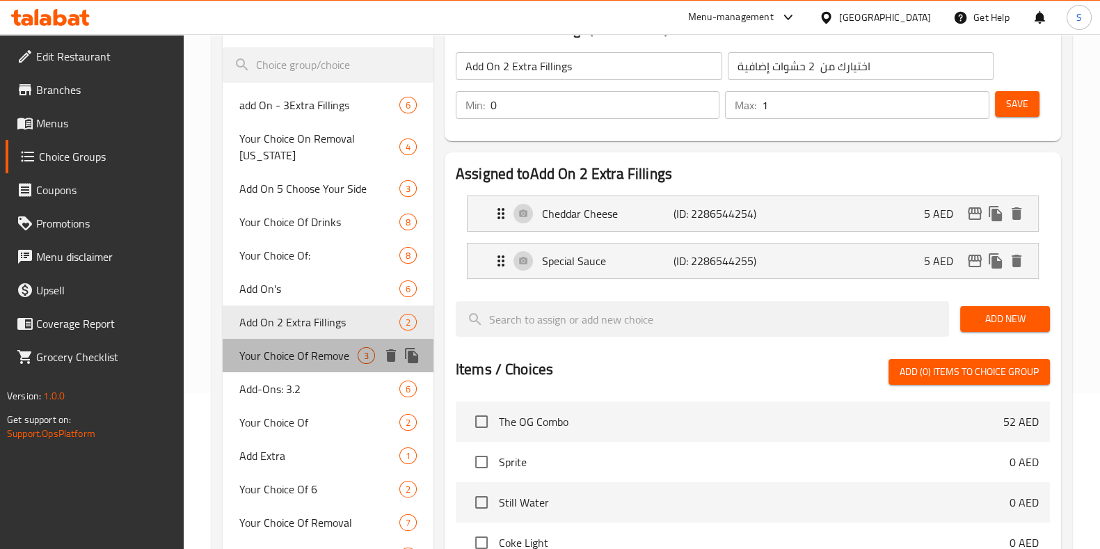
click at [310, 353] on span "Your Choice Of Remove" at bounding box center [298, 355] width 118 height 17
type input "Your Choice Of Remove"
type input "اختيارك للإزالة"
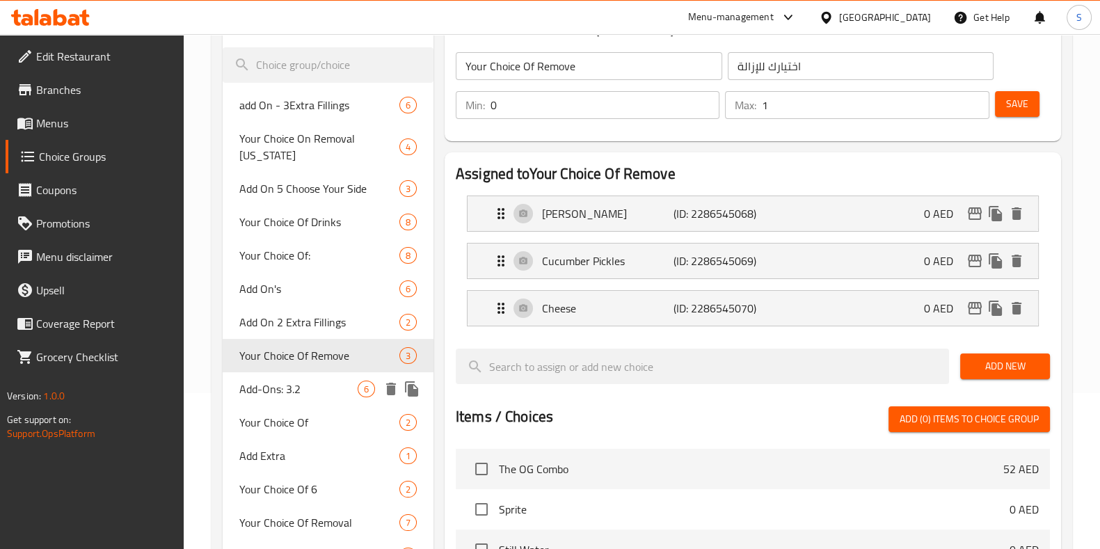
click at [310, 392] on span "Add-Ons: 3.2" at bounding box center [298, 388] width 118 height 17
type input "Add-Ons: 3.2"
type input "الإضافات: 3.2"
type input "1"
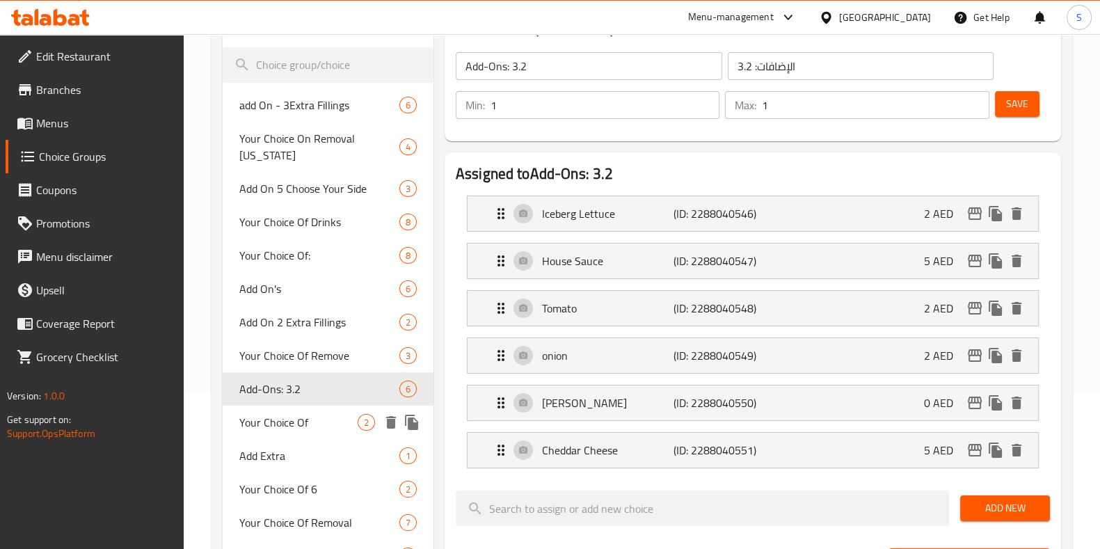
click at [314, 416] on span "Your Choice Of" at bounding box center [298, 422] width 118 height 17
type input "Your Choice Of"
type input "إختيارك من"
type input "0"
type input "2"
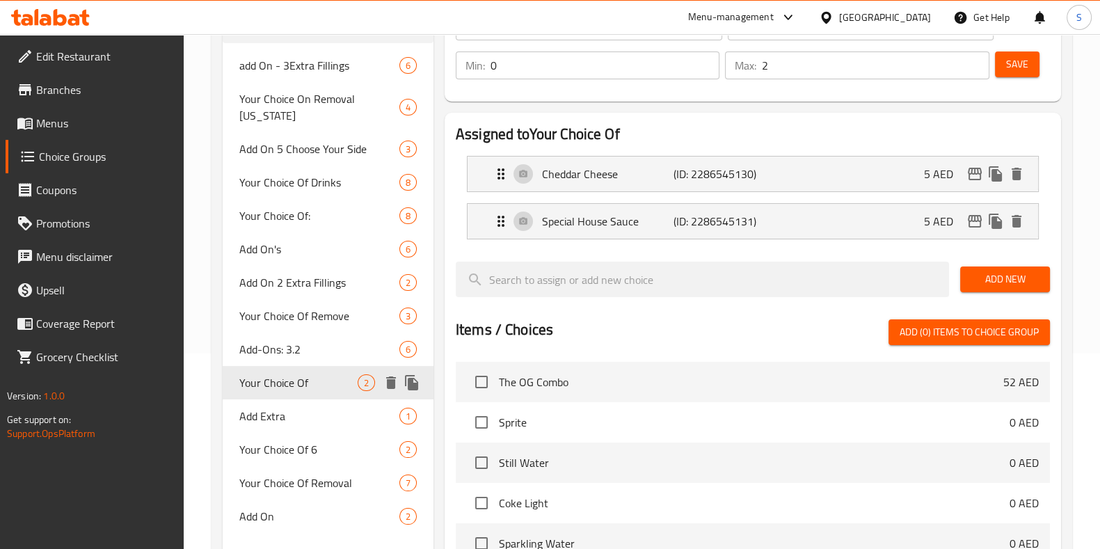
scroll to position [205, 0]
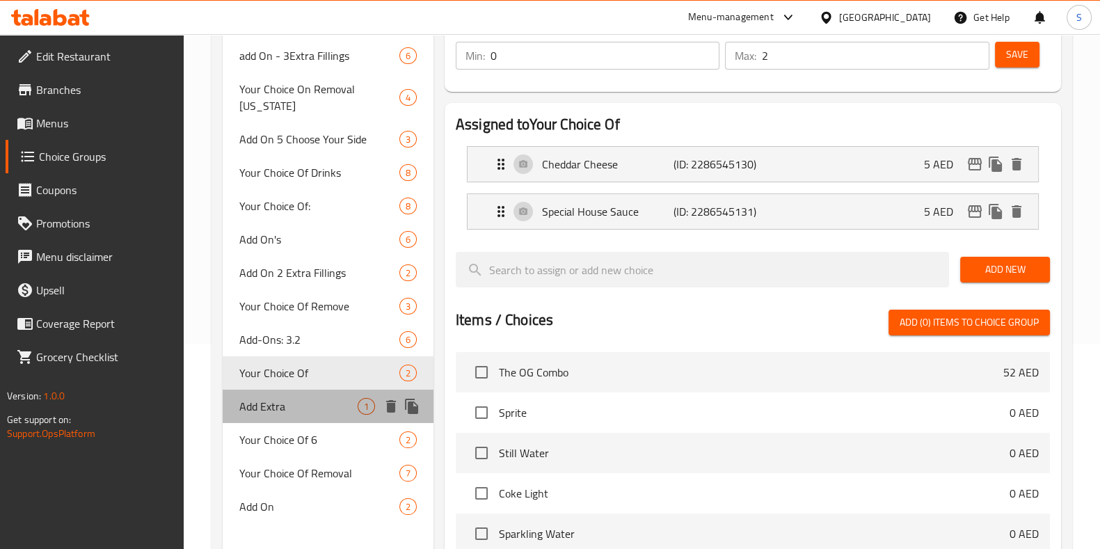
click at [314, 416] on div "Add Extra 1" at bounding box center [328, 405] width 211 height 33
type input "Add Extra"
type input "اضف إضافي"
type input "1"
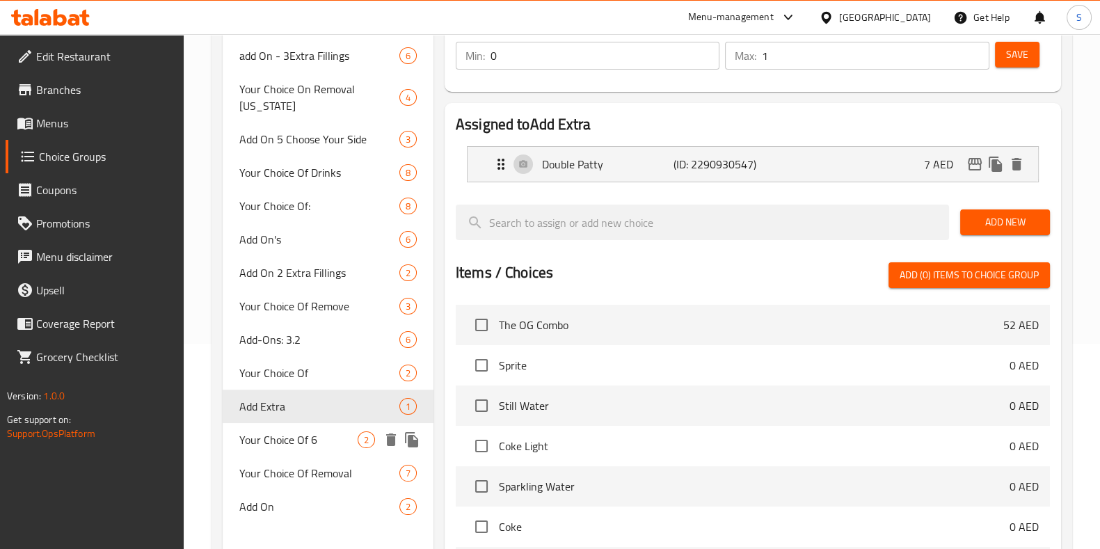
click at [319, 443] on span "Your Choice Of 6" at bounding box center [298, 439] width 118 height 17
type input "Your Choice Of 6"
type input "اختيارك من 6"
type input "1"
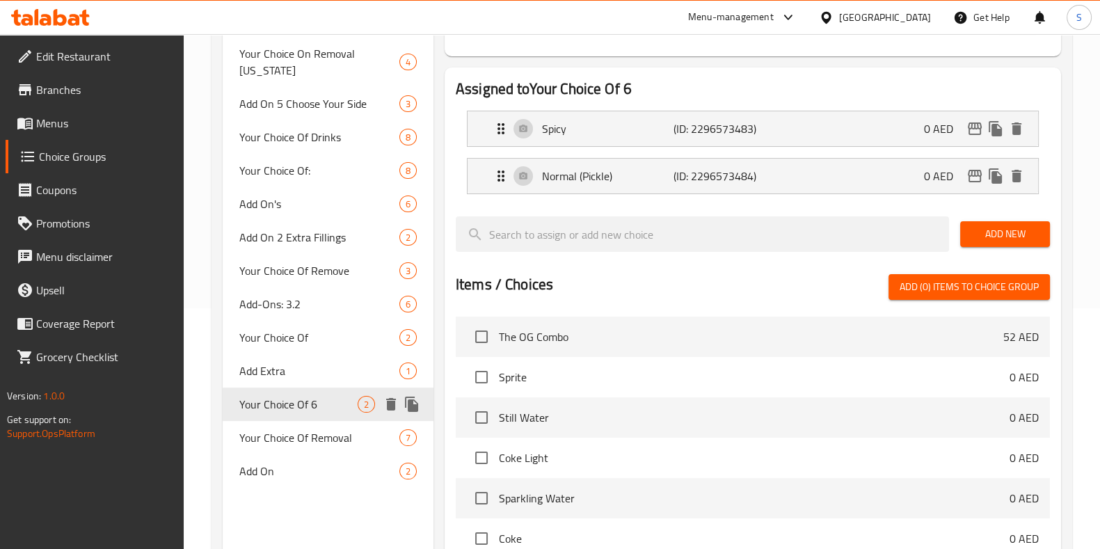
scroll to position [241, 0]
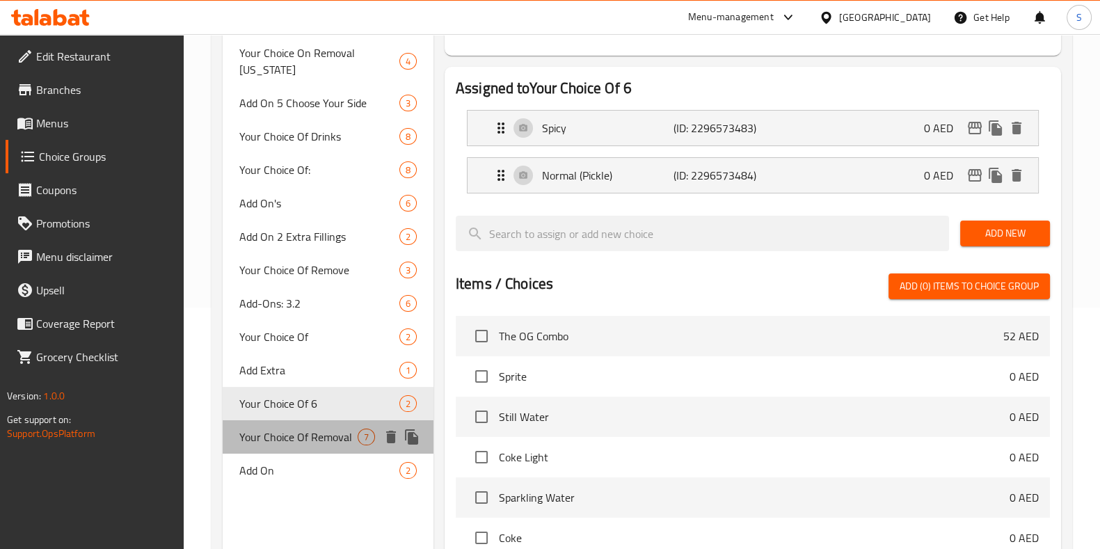
click at [319, 443] on span "Your Choice Of Removal" at bounding box center [298, 436] width 118 height 17
type input "Your Choice Of Removal"
type input "اختيارك من ازالة"
type input "0"
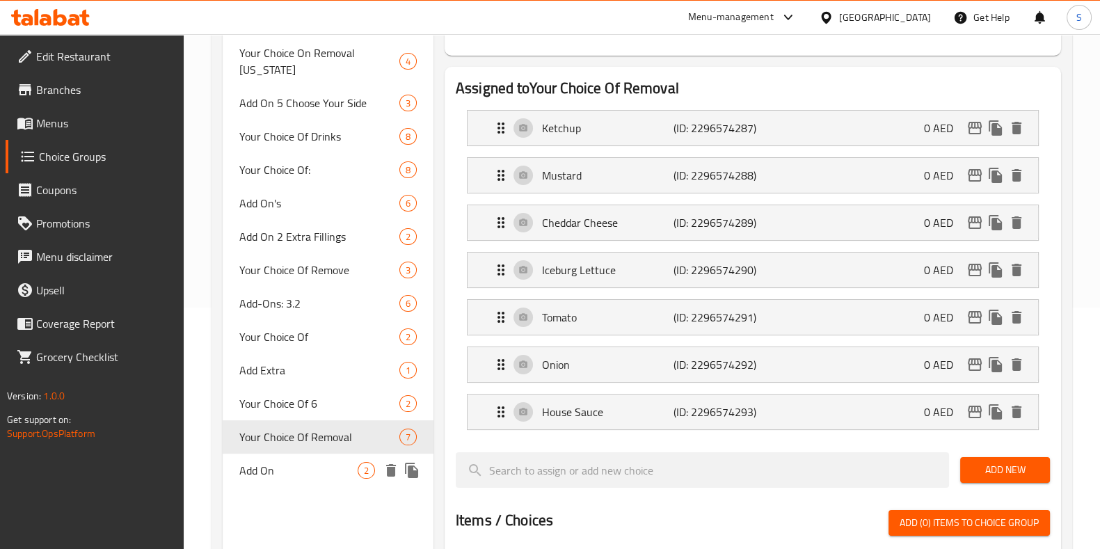
click at [314, 477] on span "Add On" at bounding box center [298, 470] width 118 height 17
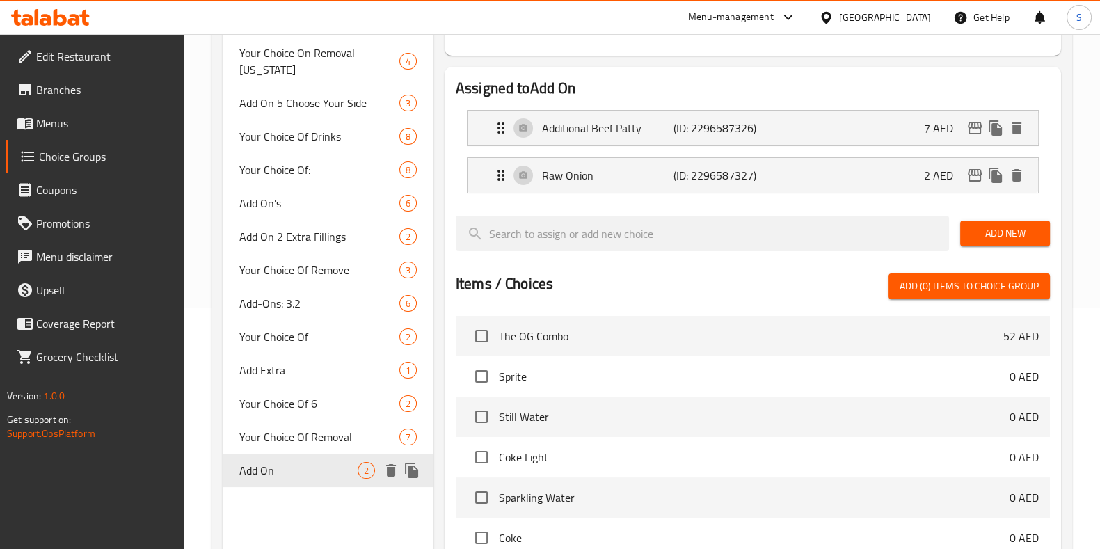
type input "Add On"
type input "اضافات"
type input "2"
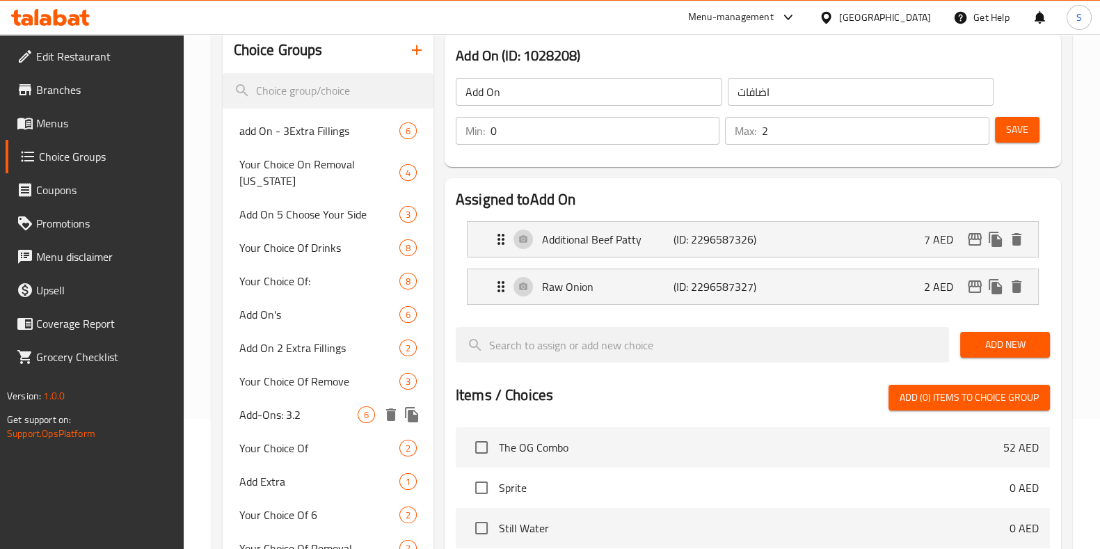
scroll to position [124, 0]
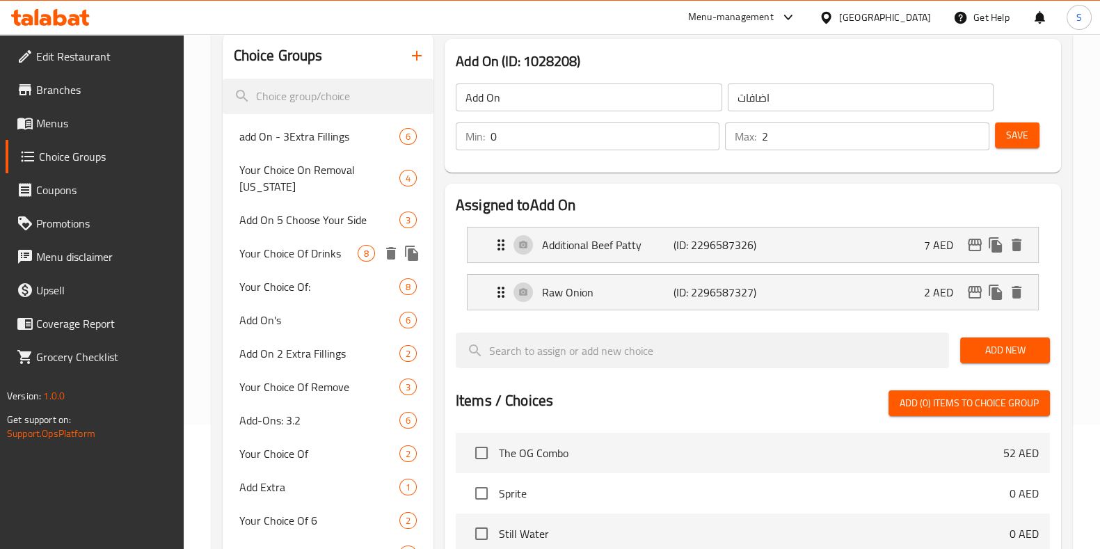
click at [302, 252] on span "Your Choice Of Drinks" at bounding box center [298, 253] width 118 height 17
type input "Your Choice Of Drinks"
type input "اختيارك من مشروباتك"
type input "1"
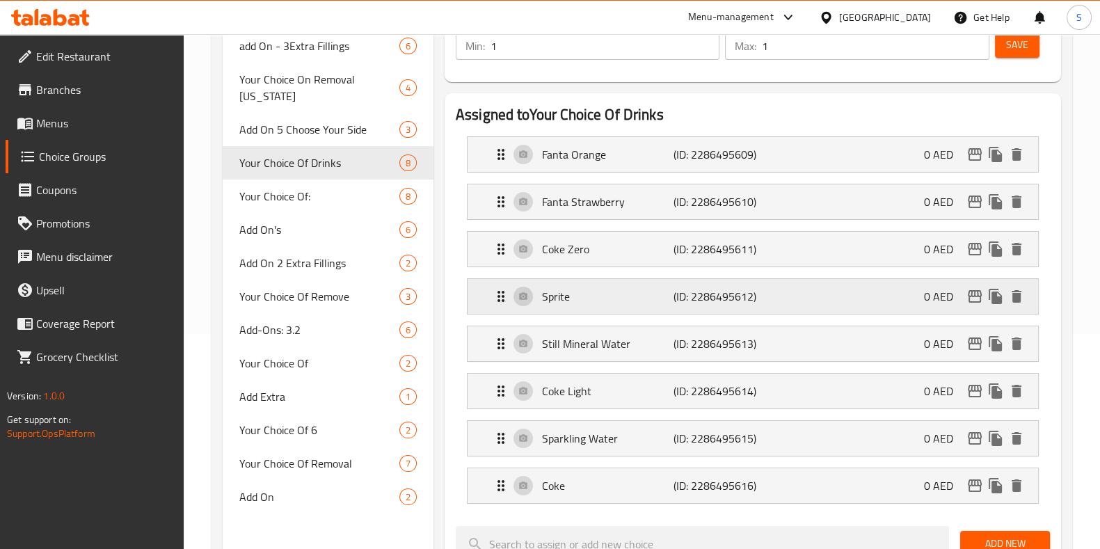
scroll to position [216, 0]
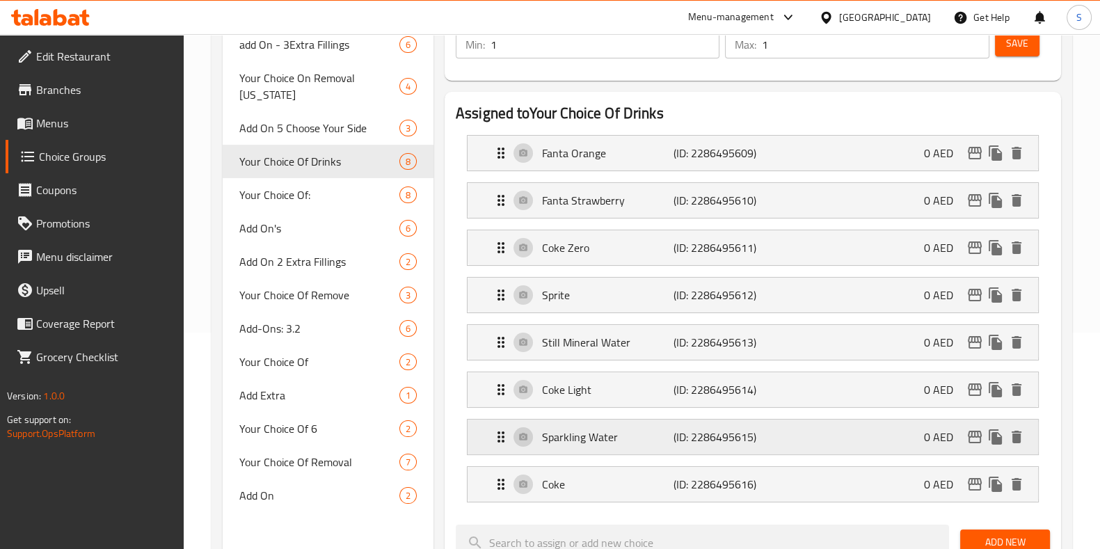
click at [826, 433] on div "Sparkling Water (ID: 2286495615) 0 AED" at bounding box center [756, 436] width 529 height 35
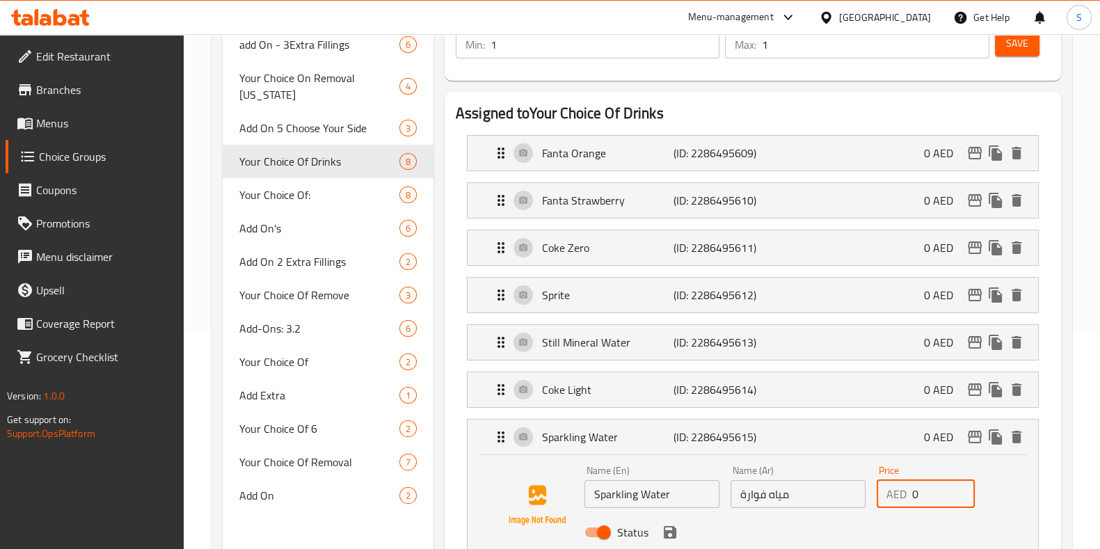
drag, startPoint x: 926, startPoint y: 490, endPoint x: 891, endPoint y: 488, distance: 34.8
click at [891, 488] on div "AED 0 Price" at bounding box center [925, 494] width 99 height 28
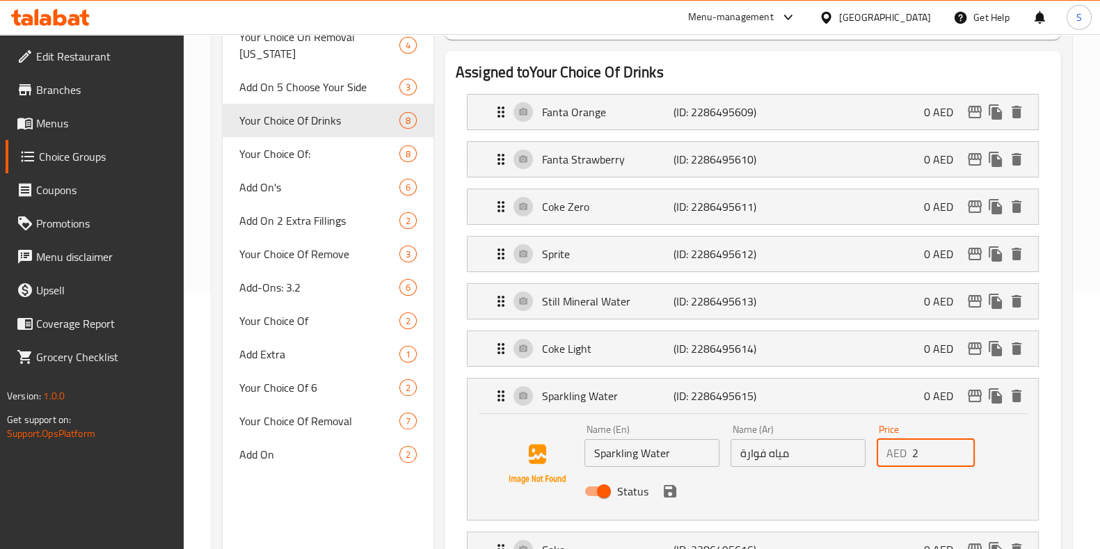
scroll to position [260, 0]
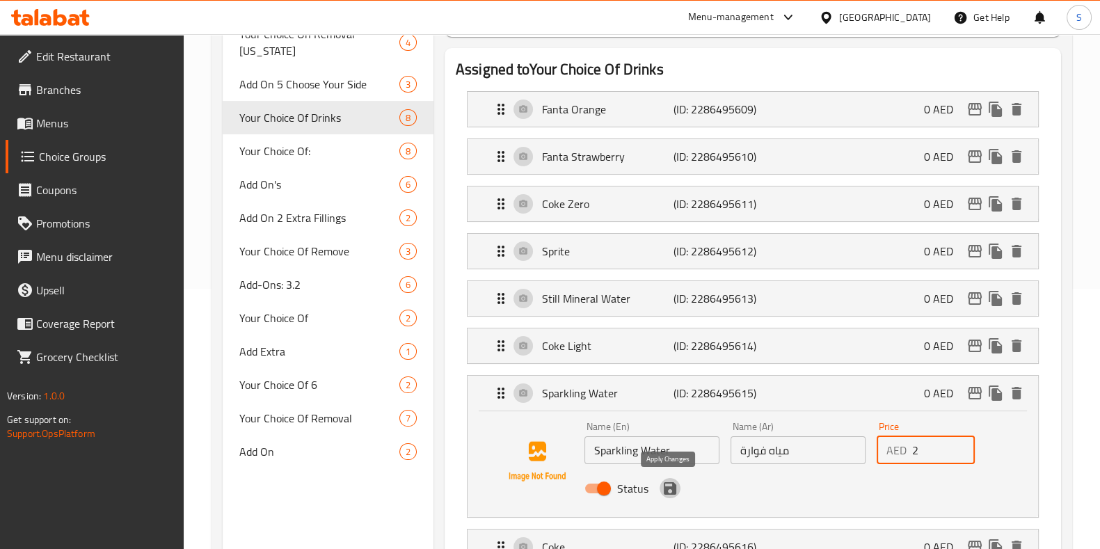
click at [666, 486] on icon "save" at bounding box center [670, 488] width 13 height 13
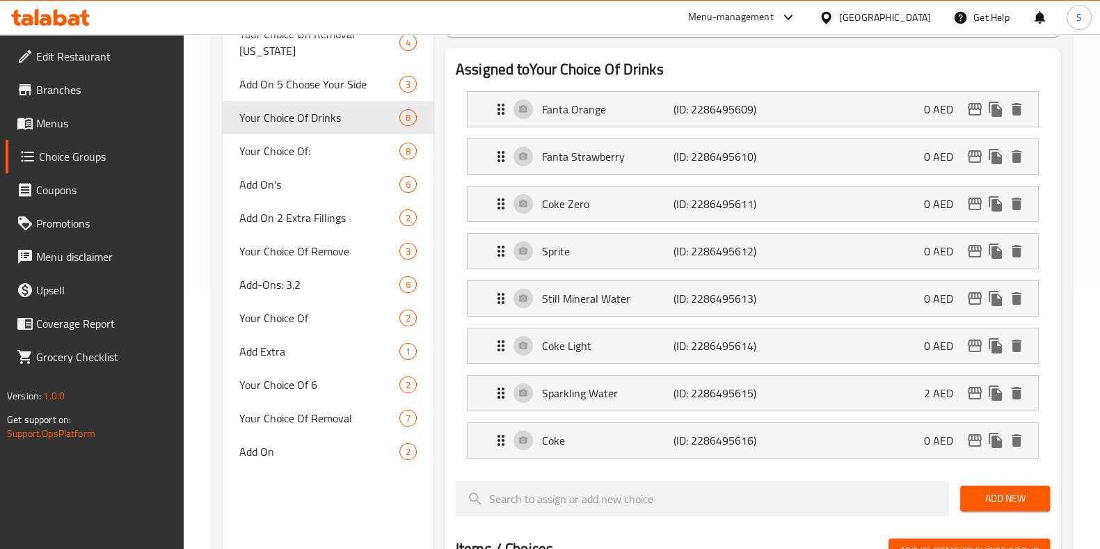
type input "2"
